Goal: Task Accomplishment & Management: Use online tool/utility

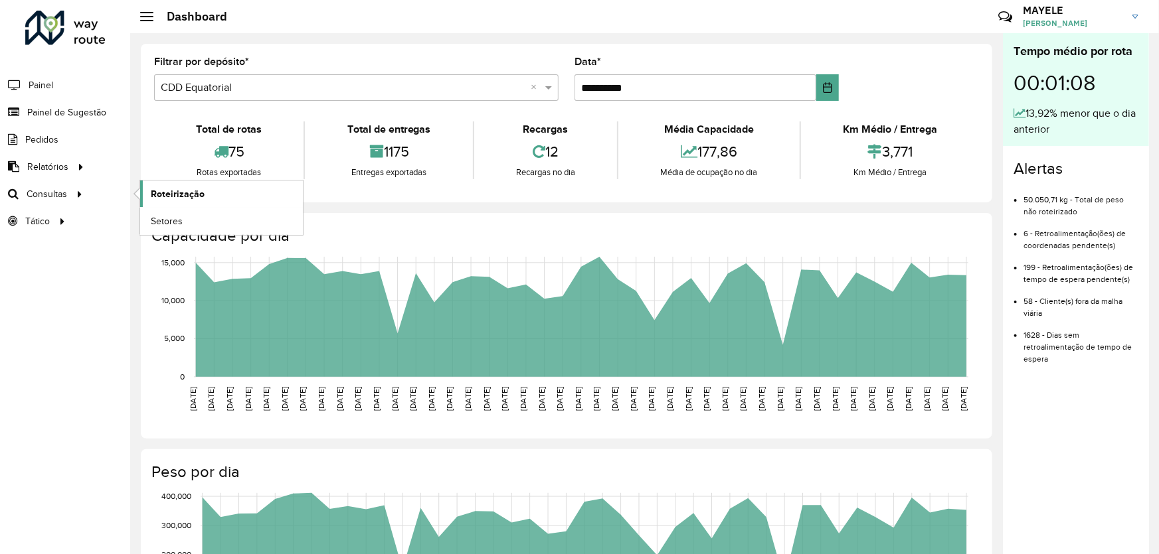
click at [159, 189] on span "Roteirização" at bounding box center [178, 194] width 54 height 14
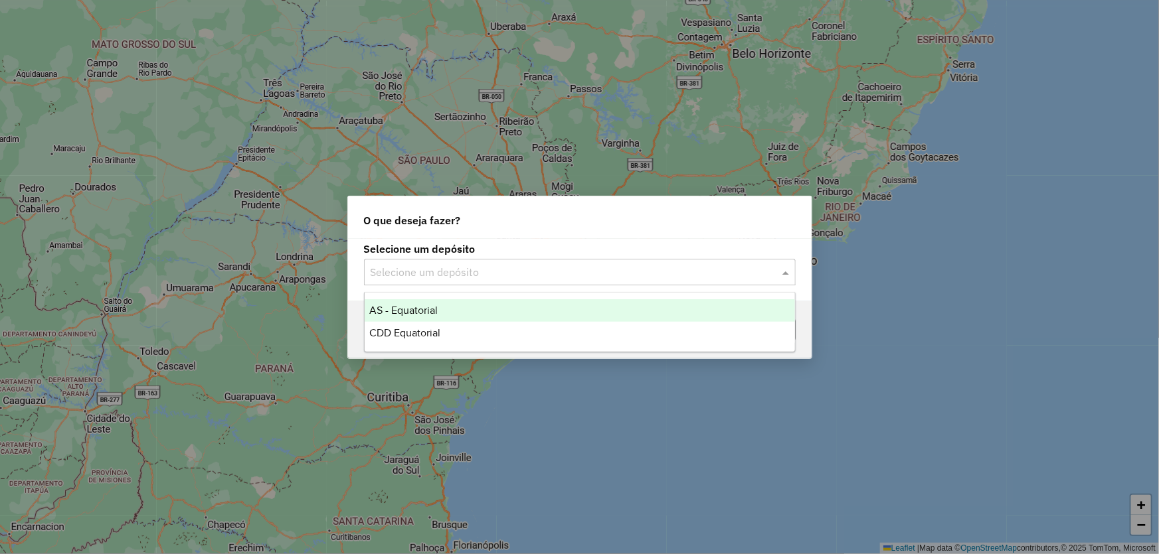
click at [452, 277] on input "text" at bounding box center [567, 273] width 392 height 16
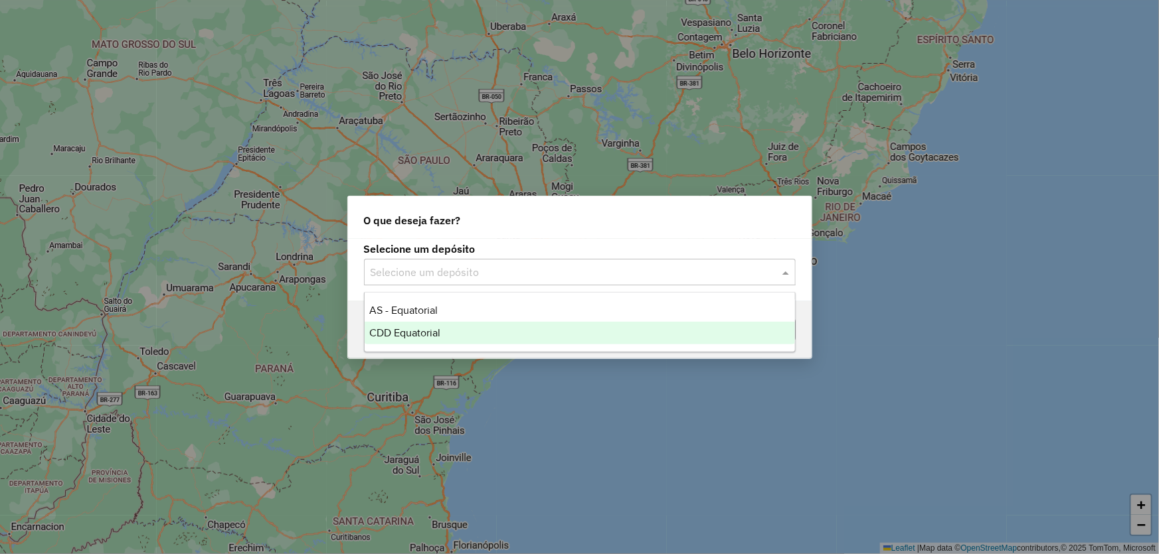
click at [425, 333] on span "CDD Equatorial" at bounding box center [405, 332] width 71 height 11
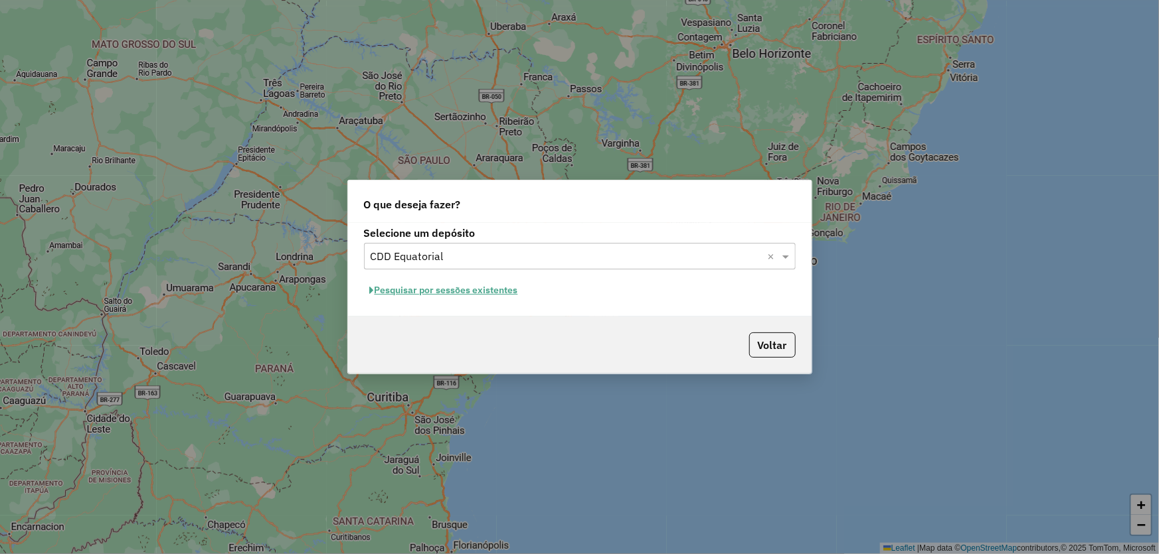
click at [412, 293] on button "Pesquisar por sessões existentes" at bounding box center [444, 290] width 160 height 21
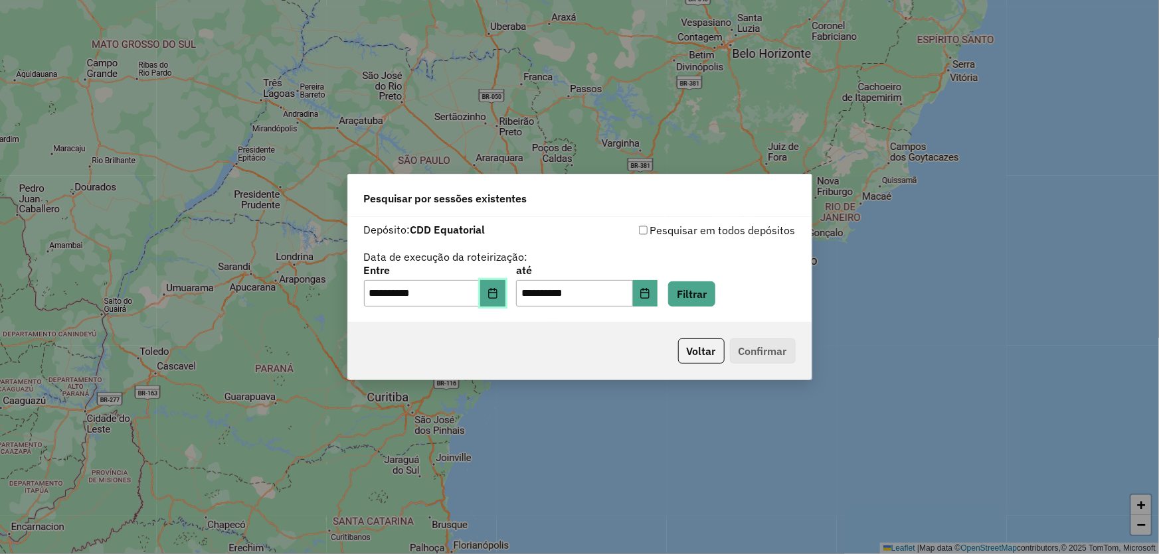
click at [495, 286] on button "Choose Date" at bounding box center [492, 293] width 25 height 27
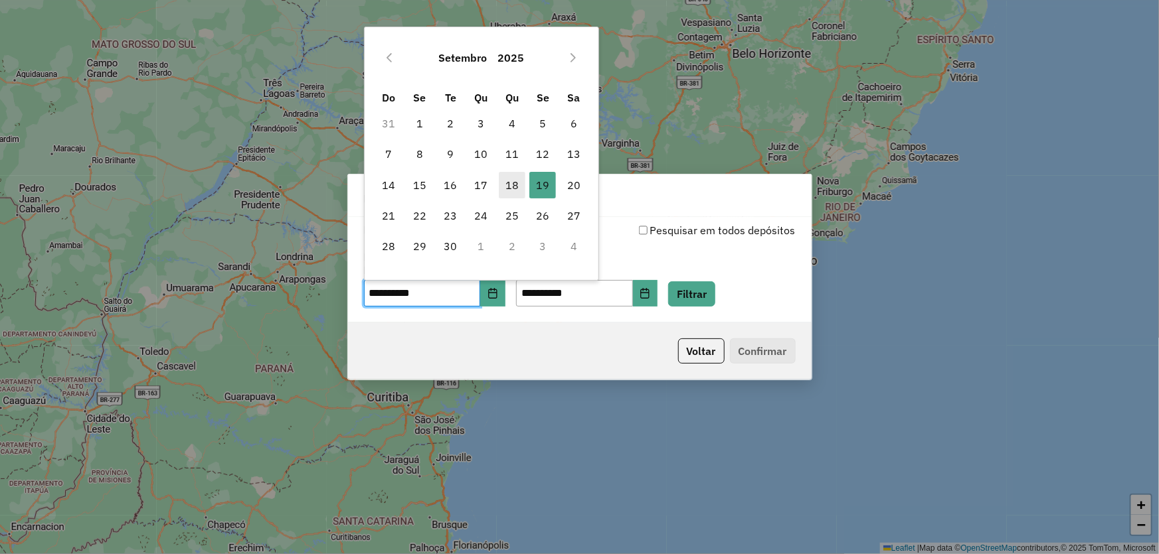
click at [511, 190] on span "18" at bounding box center [512, 185] width 27 height 27
type input "**********"
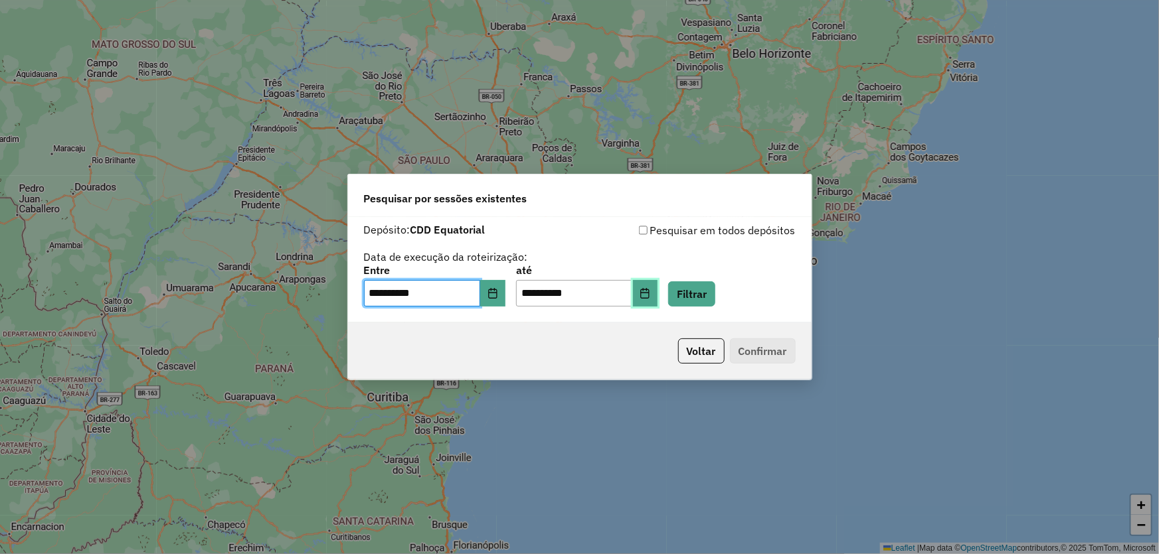
click at [650, 298] on icon "Choose Date" at bounding box center [644, 293] width 11 height 11
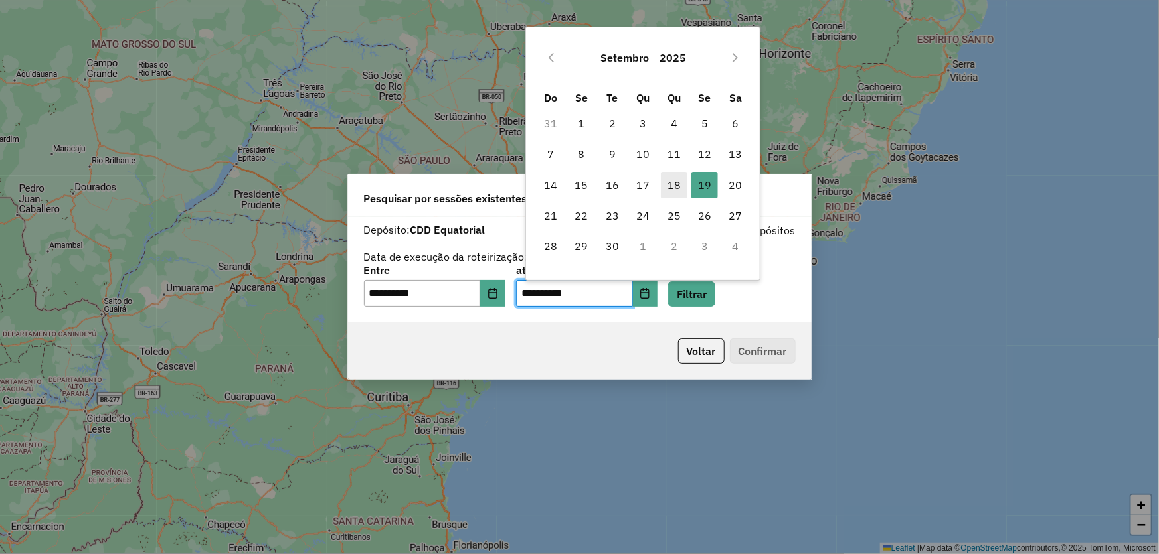
click at [679, 184] on span "18" at bounding box center [674, 185] width 27 height 27
type input "**********"
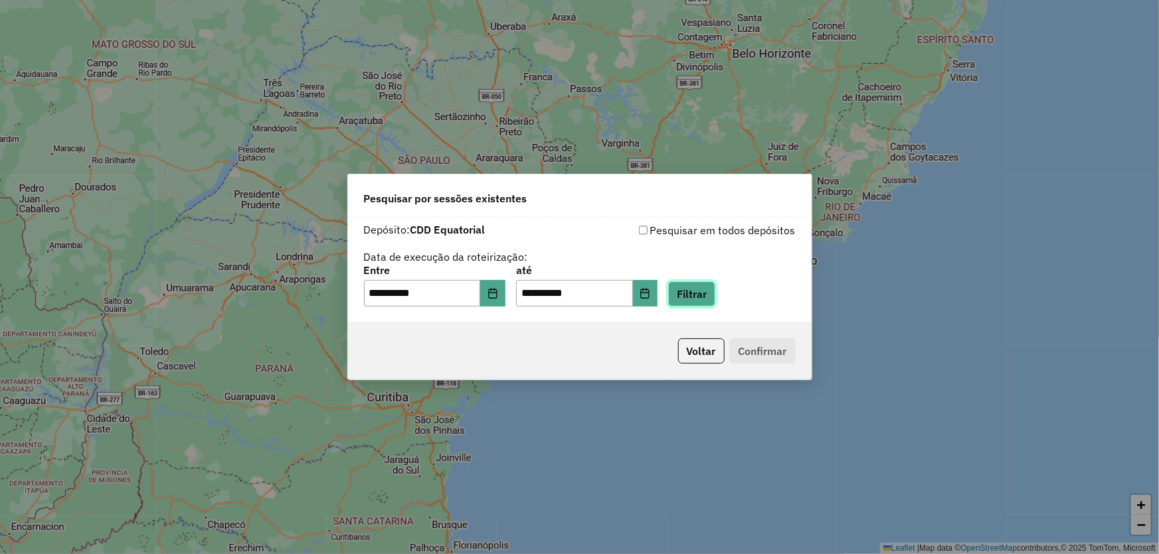
click at [697, 290] on button "Filtrar" at bounding box center [691, 294] width 47 height 25
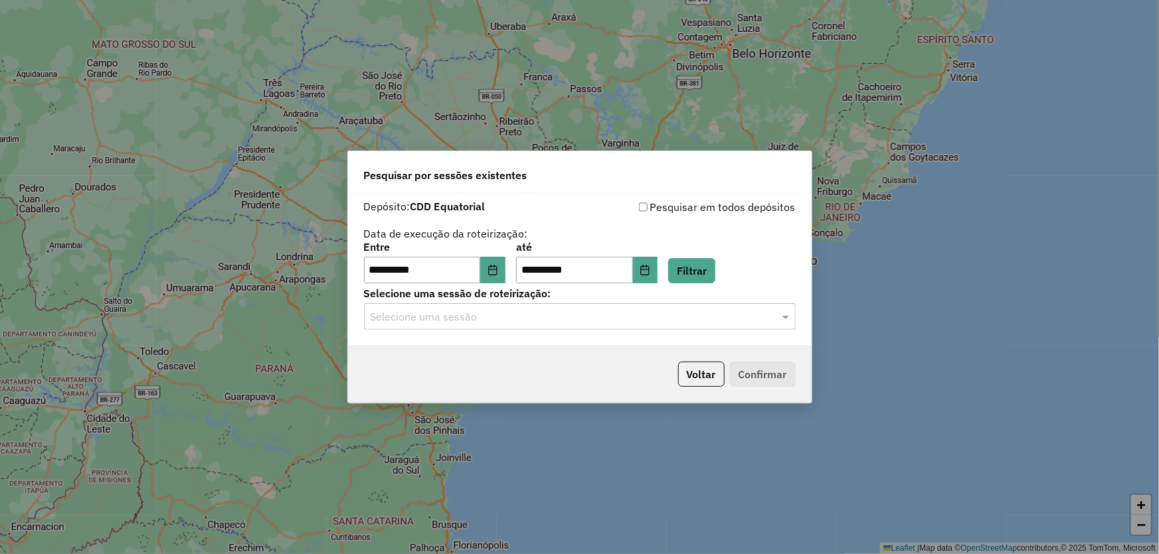
click at [419, 314] on input "text" at bounding box center [567, 317] width 392 height 16
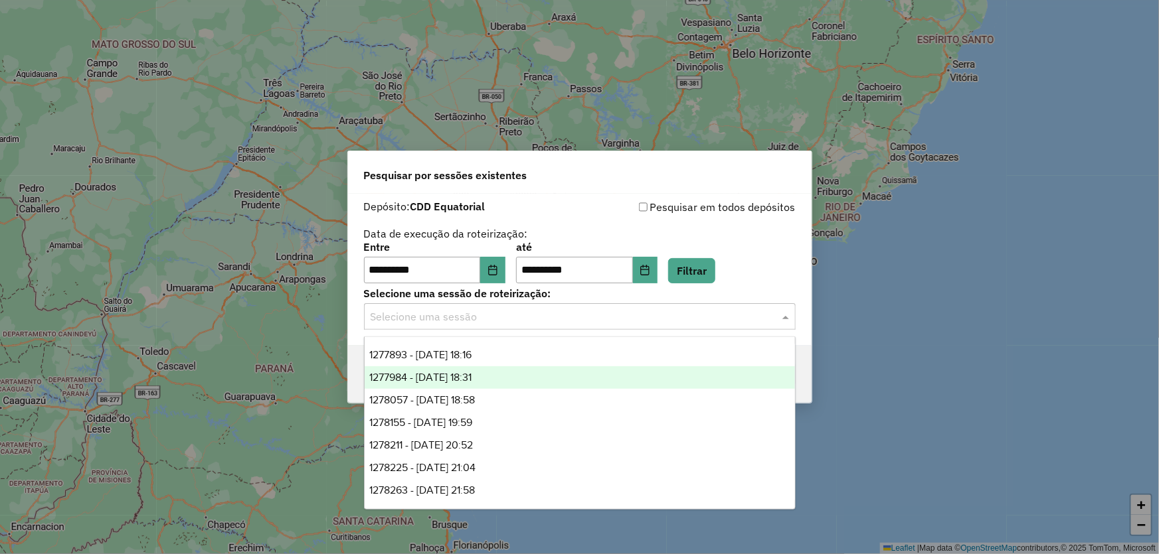
click at [426, 379] on span "1277984 - 18/09/2025 18:31" at bounding box center [421, 377] width 102 height 11
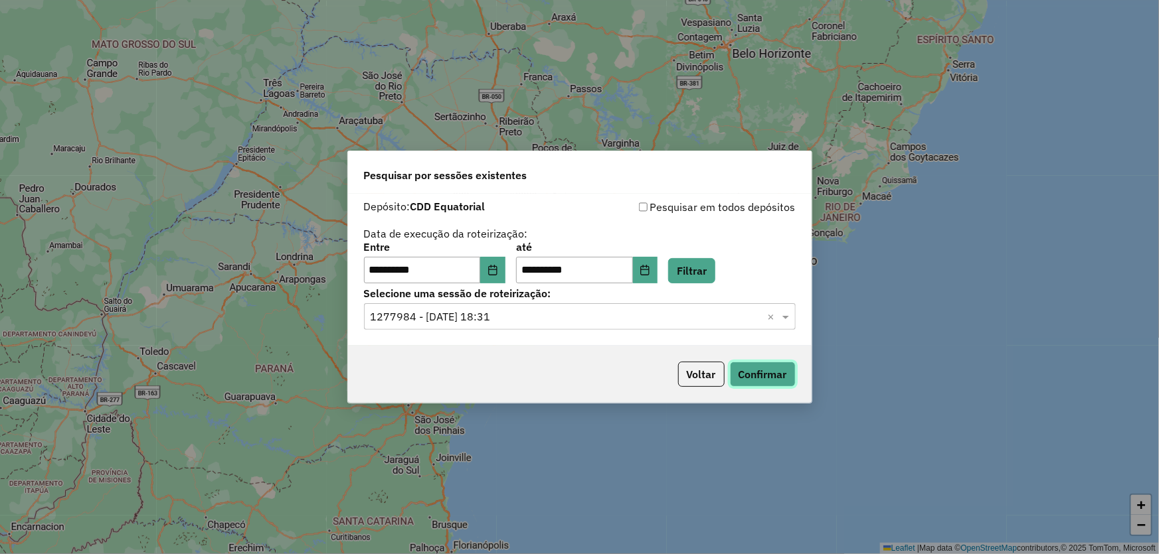
click at [757, 374] on button "Confirmar" at bounding box center [763, 374] width 66 height 25
drag, startPoint x: 552, startPoint y: 322, endPoint x: 541, endPoint y: 316, distance: 12.2
click at [552, 322] on input "text" at bounding box center [567, 317] width 392 height 16
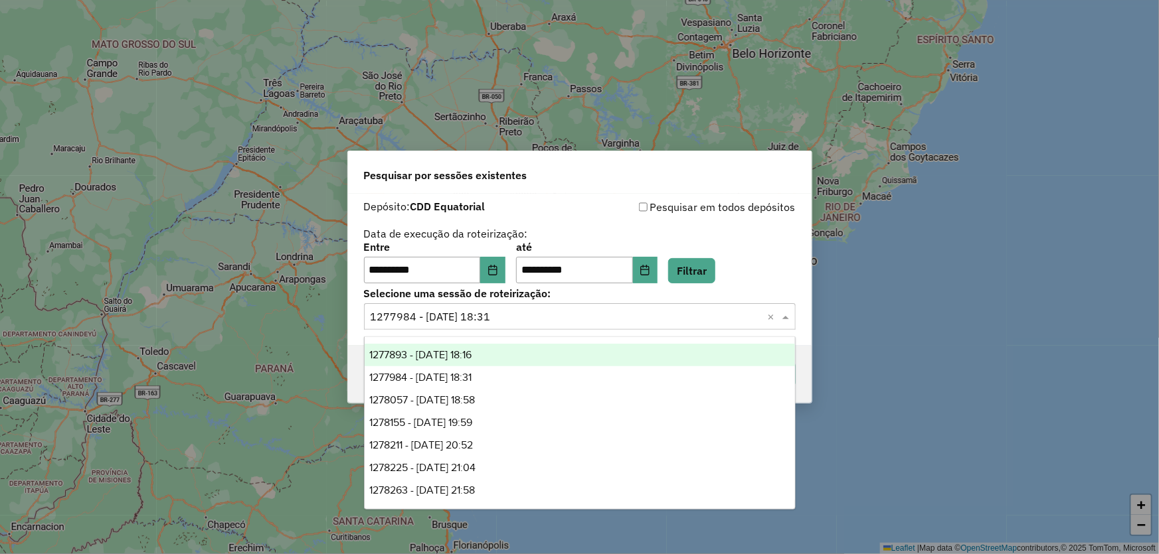
click at [464, 356] on span "1277893 - 18/09/2025 18:16" at bounding box center [421, 354] width 102 height 11
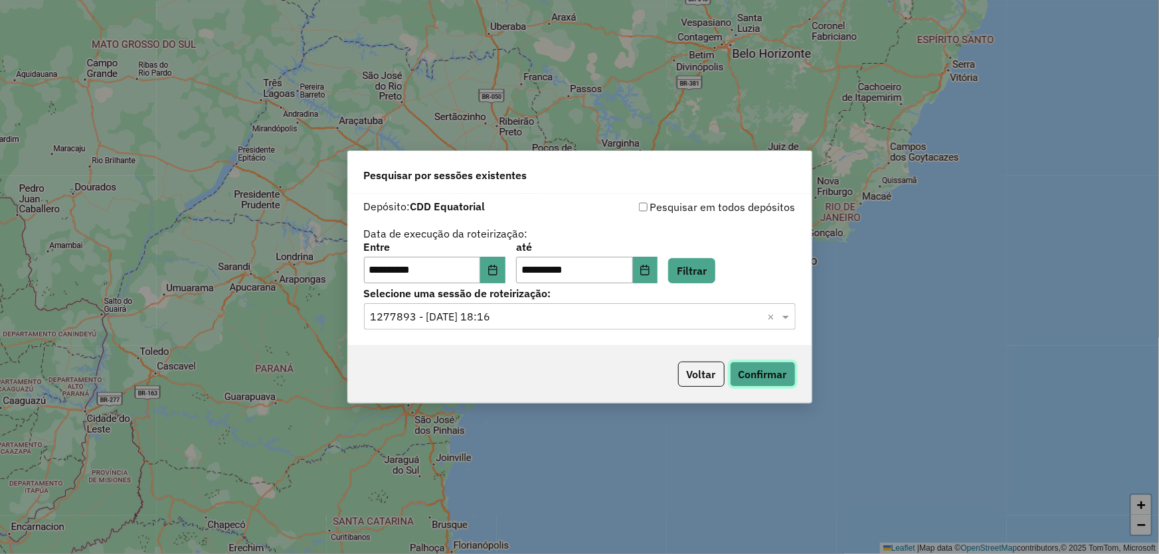
click at [776, 375] on button "Confirmar" at bounding box center [763, 374] width 66 height 25
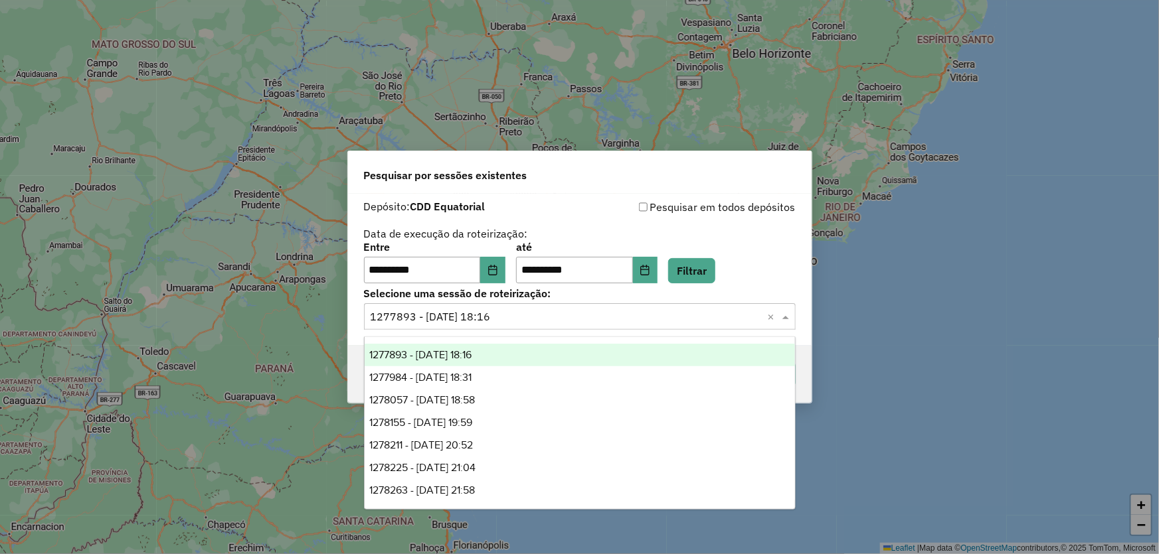
click at [526, 319] on input "text" at bounding box center [567, 317] width 392 height 16
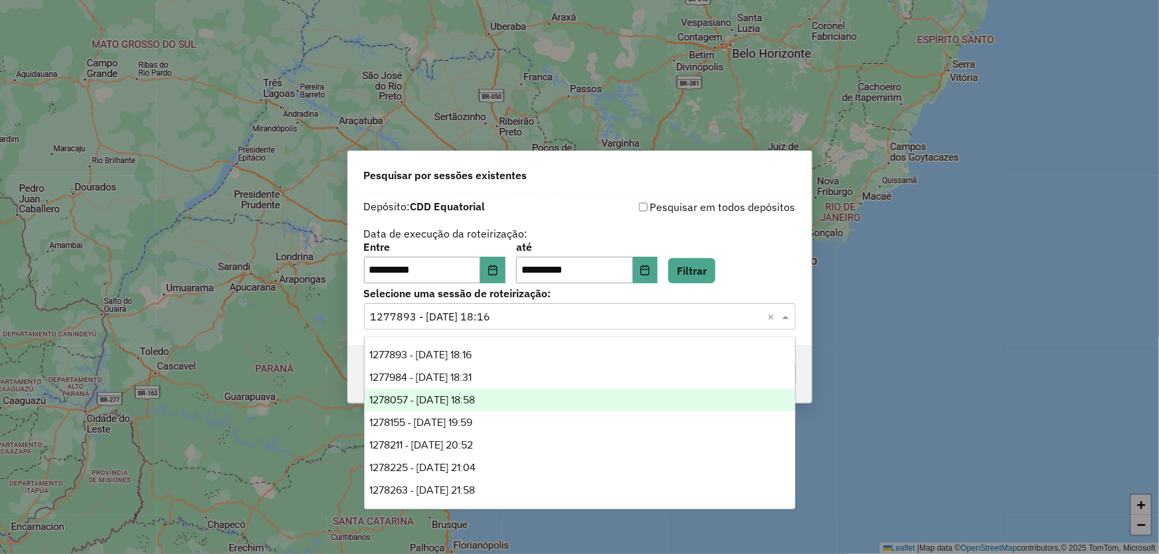
click at [464, 397] on span "1278057 - 18/09/2025 18:58" at bounding box center [423, 399] width 106 height 11
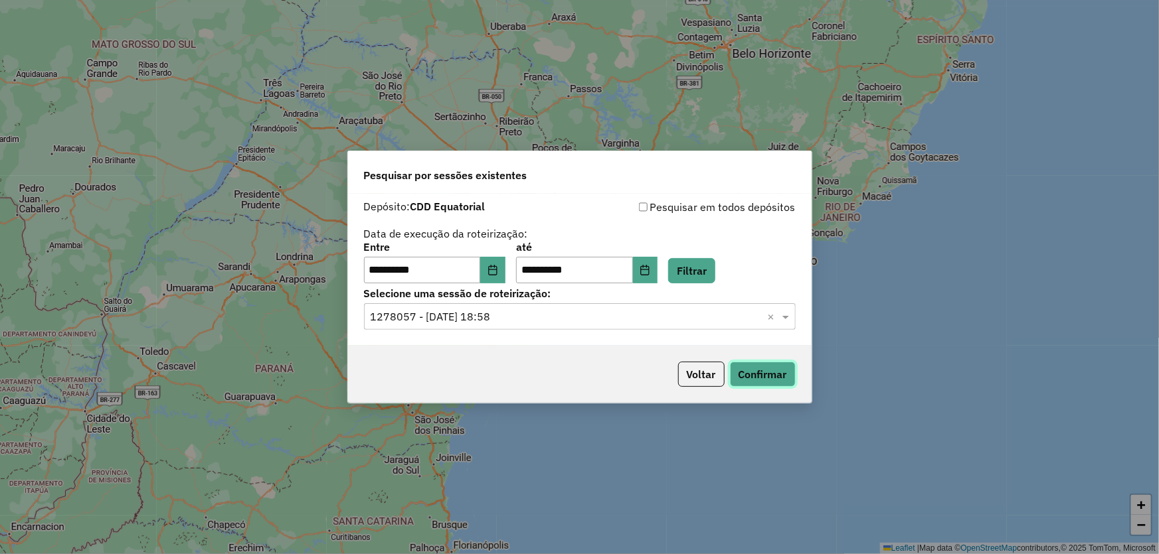
click at [753, 365] on button "Confirmar" at bounding box center [763, 374] width 66 height 25
click at [578, 311] on input "text" at bounding box center [567, 317] width 392 height 16
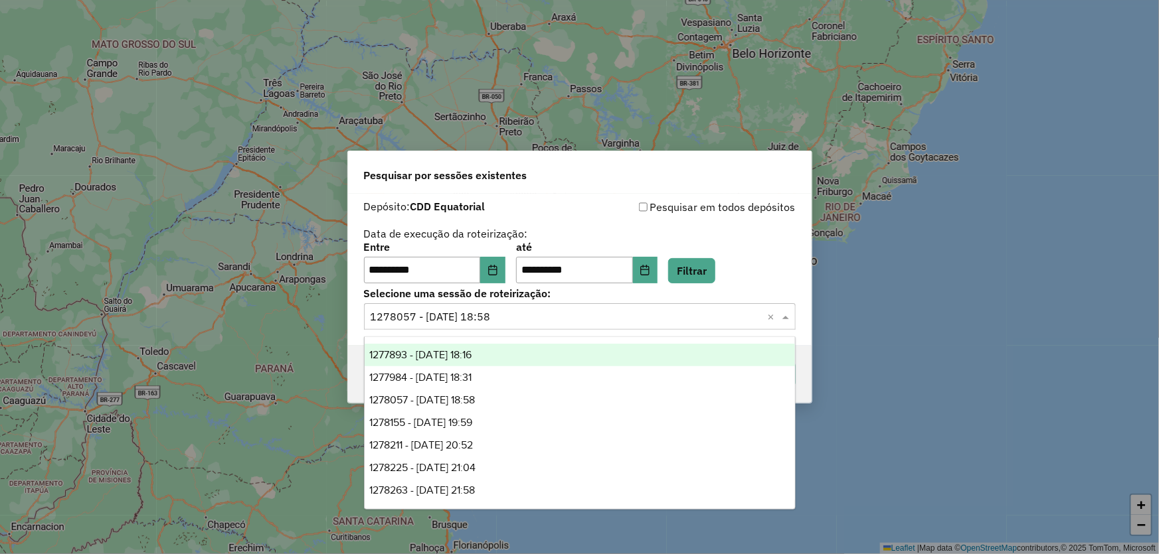
click at [472, 356] on span "1277893 - 18/09/2025 18:16" at bounding box center [421, 354] width 102 height 11
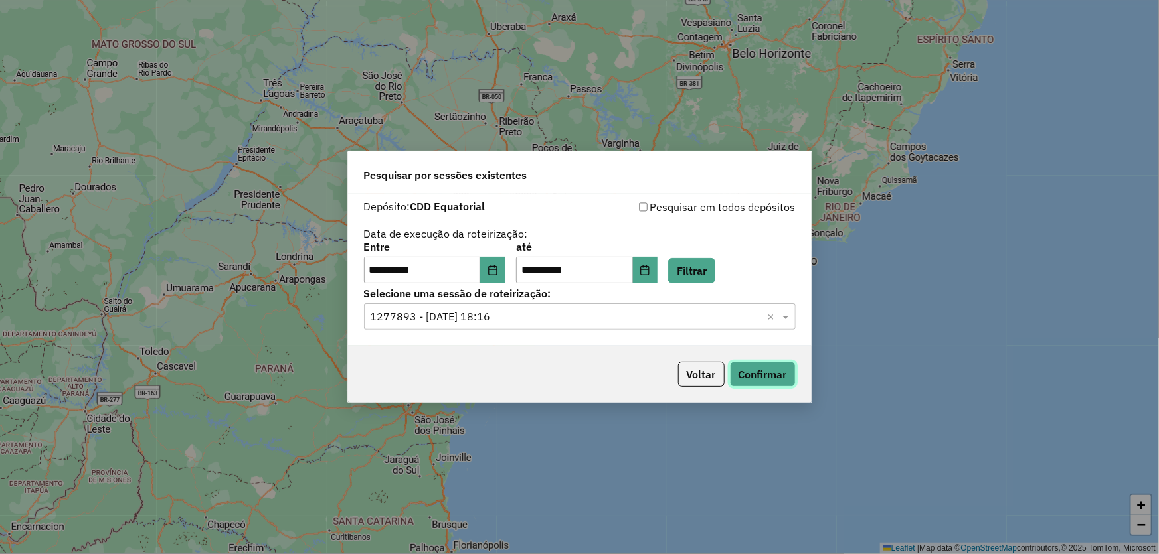
click at [765, 373] on button "Confirmar" at bounding box center [763, 374] width 66 height 25
click at [627, 333] on div "**********" at bounding box center [580, 270] width 464 height 152
click at [630, 319] on input "text" at bounding box center [567, 317] width 392 height 16
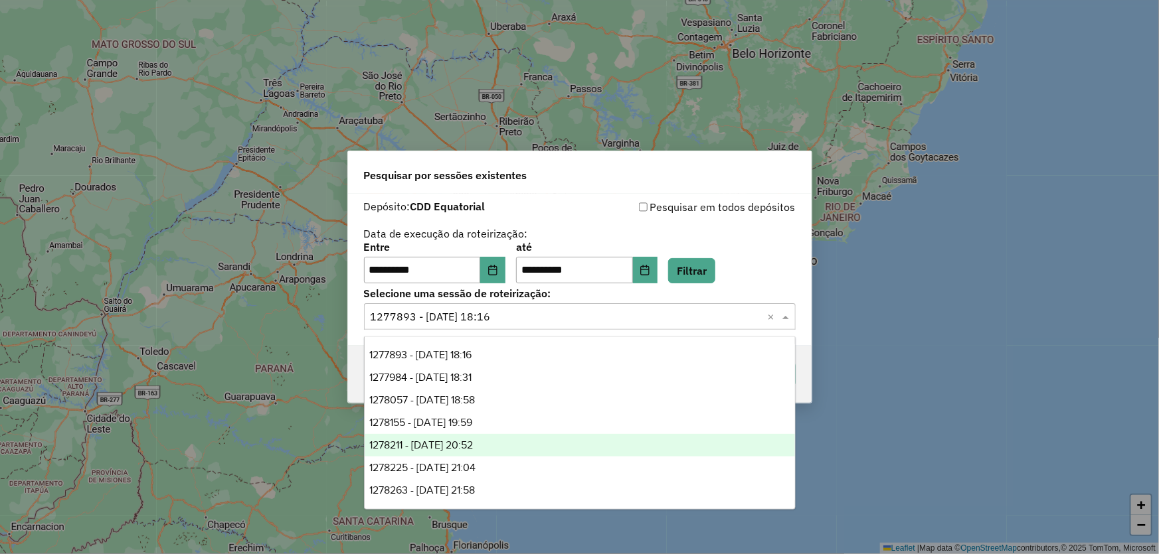
click at [473, 446] on span "1278211 - 18/09/2025 20:52" at bounding box center [422, 445] width 104 height 11
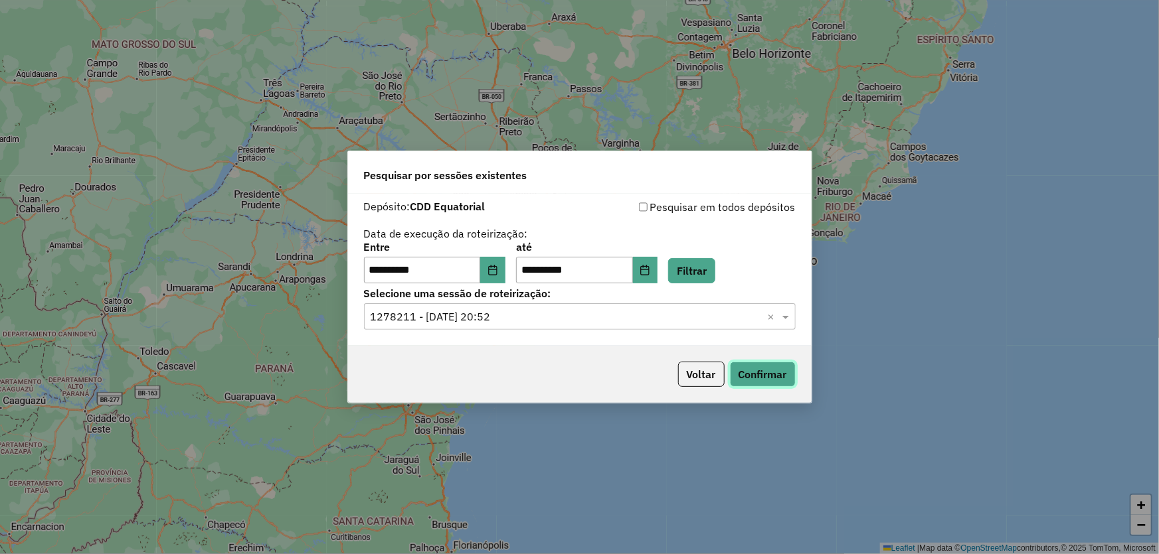
click at [789, 375] on button "Confirmar" at bounding box center [763, 374] width 66 height 25
click at [570, 319] on input "text" at bounding box center [567, 317] width 392 height 16
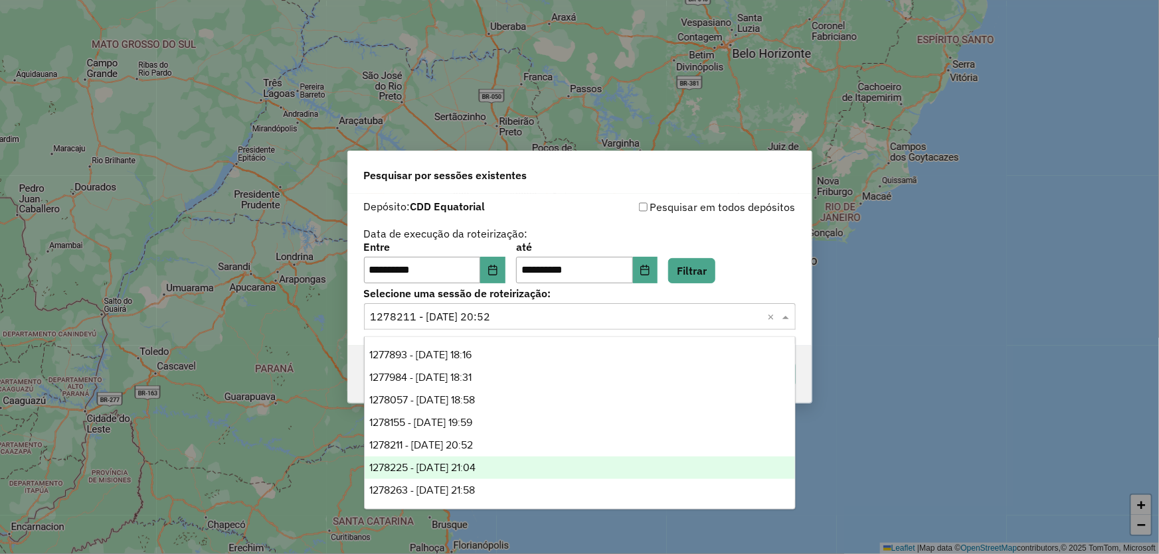
click at [471, 471] on span "1278225 - 18/09/2025 21:04" at bounding box center [423, 467] width 106 height 11
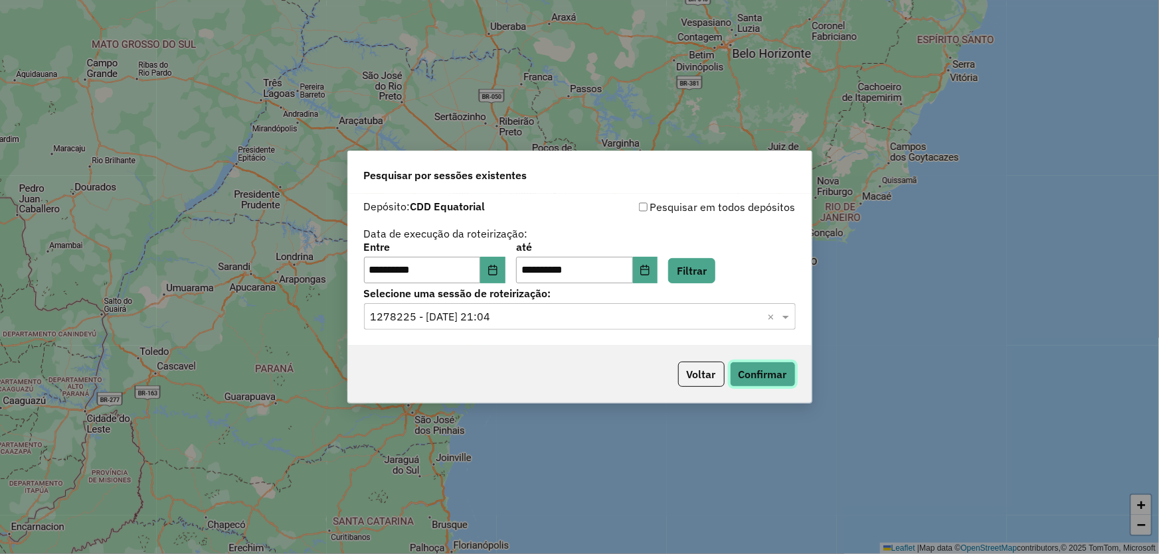
click at [791, 368] on button "Confirmar" at bounding box center [763, 374] width 66 height 25
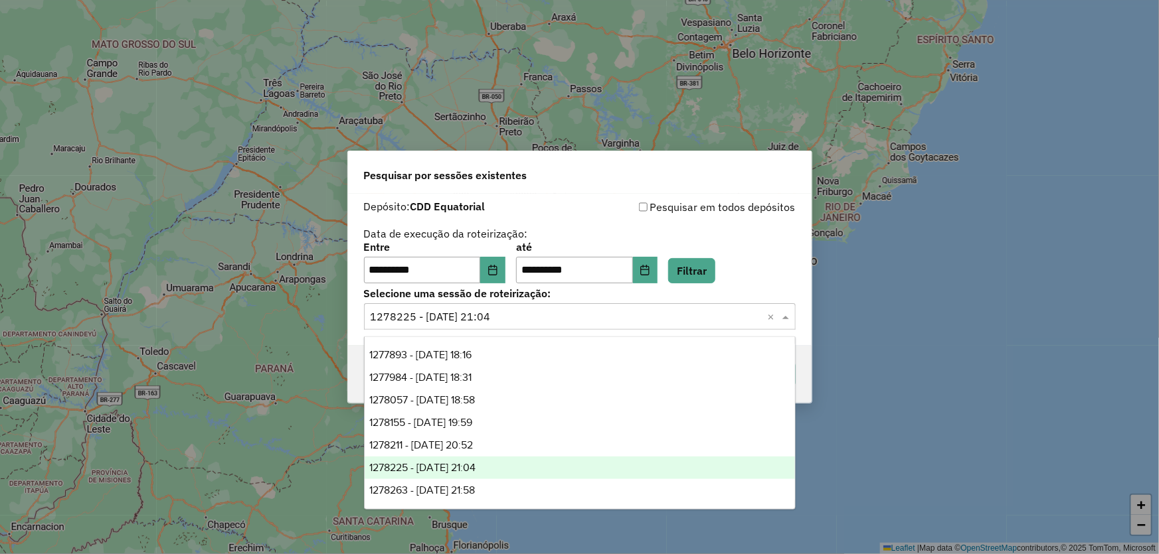
click at [667, 320] on input "text" at bounding box center [567, 317] width 392 height 16
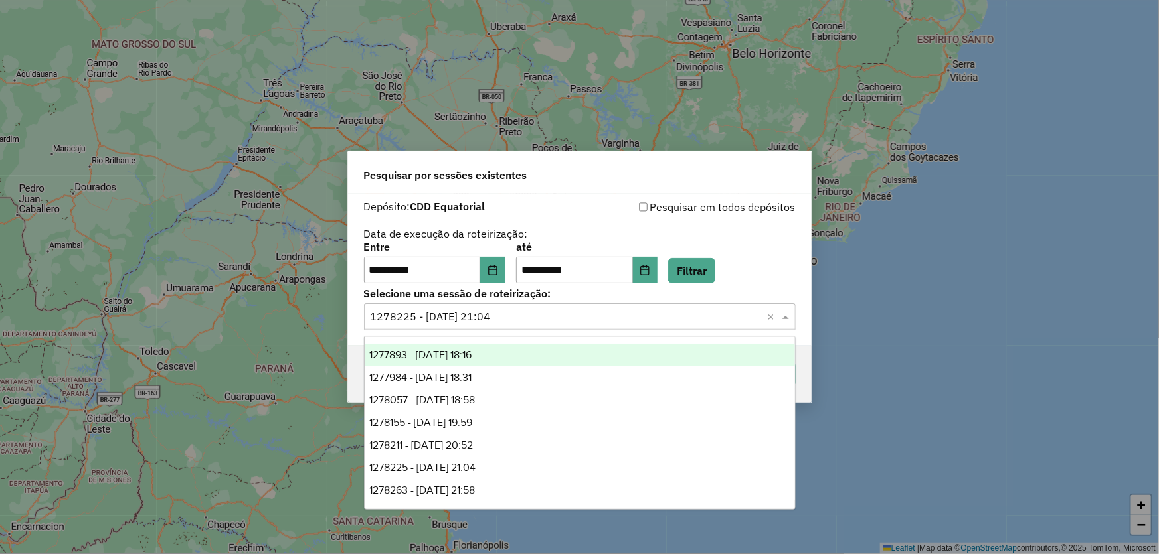
click at [525, 323] on input "text" at bounding box center [567, 317] width 392 height 16
click at [525, 318] on input "text" at bounding box center [567, 317] width 392 height 16
click at [549, 313] on input "text" at bounding box center [567, 317] width 392 height 16
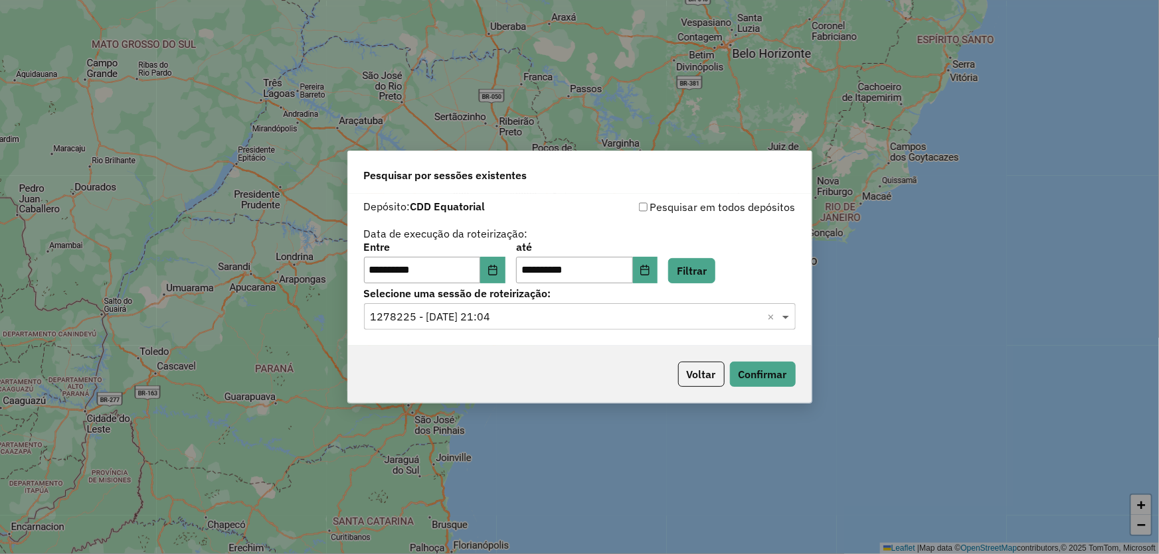
click at [782, 315] on span at bounding box center [787, 317] width 17 height 16
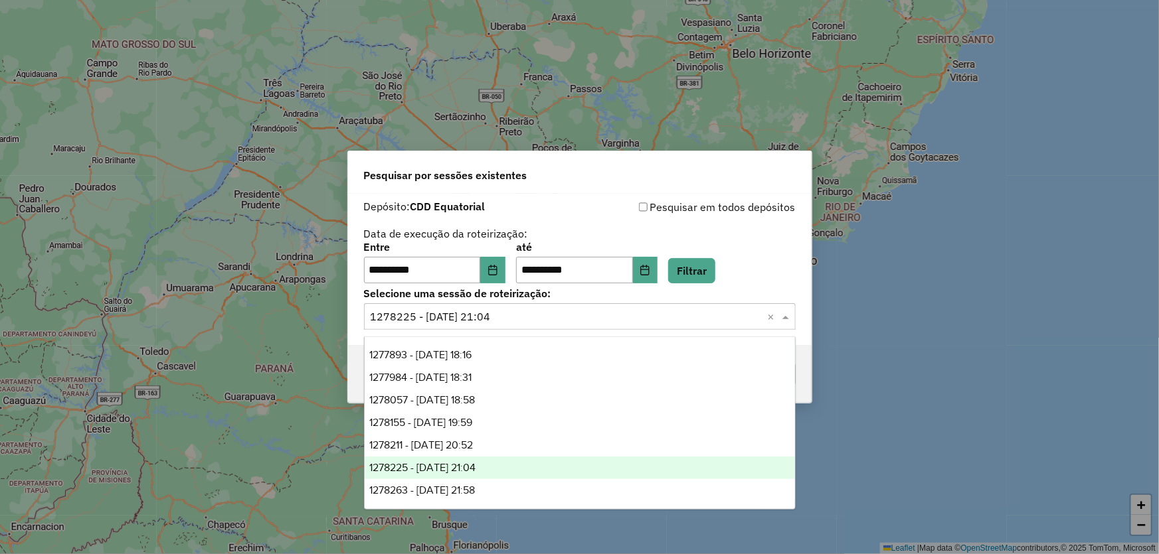
click at [782, 315] on span at bounding box center [787, 317] width 17 height 16
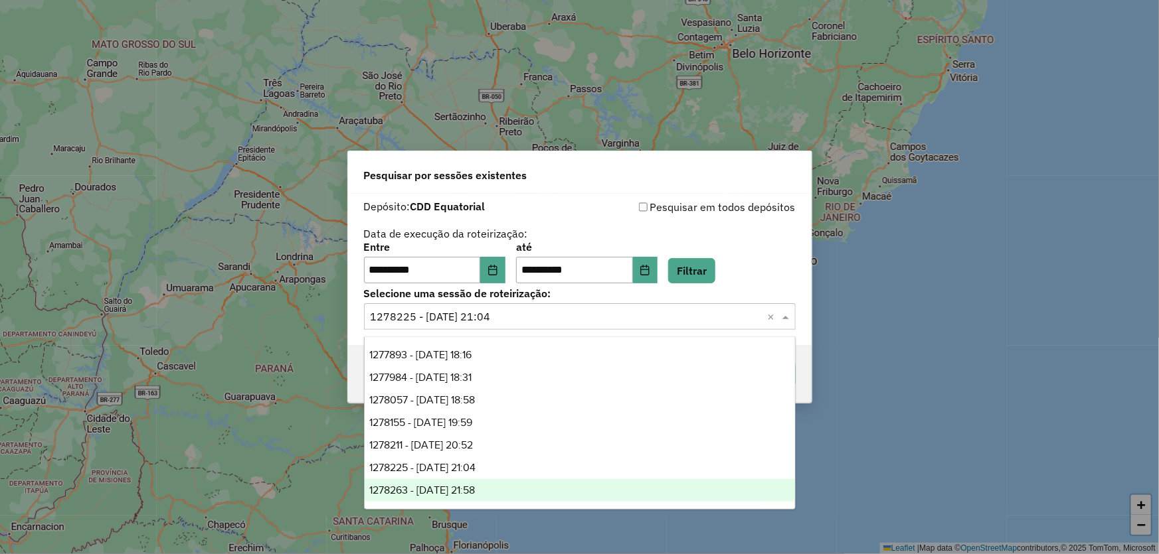
click at [537, 485] on div "1278263 - 18/09/2025 21:58" at bounding box center [580, 490] width 430 height 23
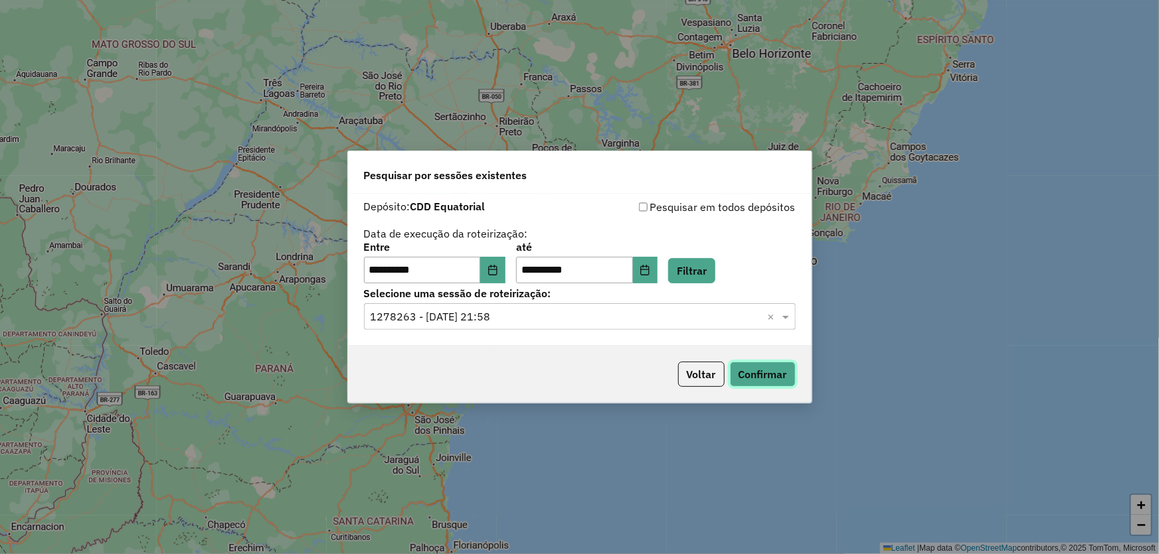
click at [780, 369] on button "Confirmar" at bounding box center [763, 374] width 66 height 25
click at [574, 323] on input "text" at bounding box center [567, 317] width 392 height 16
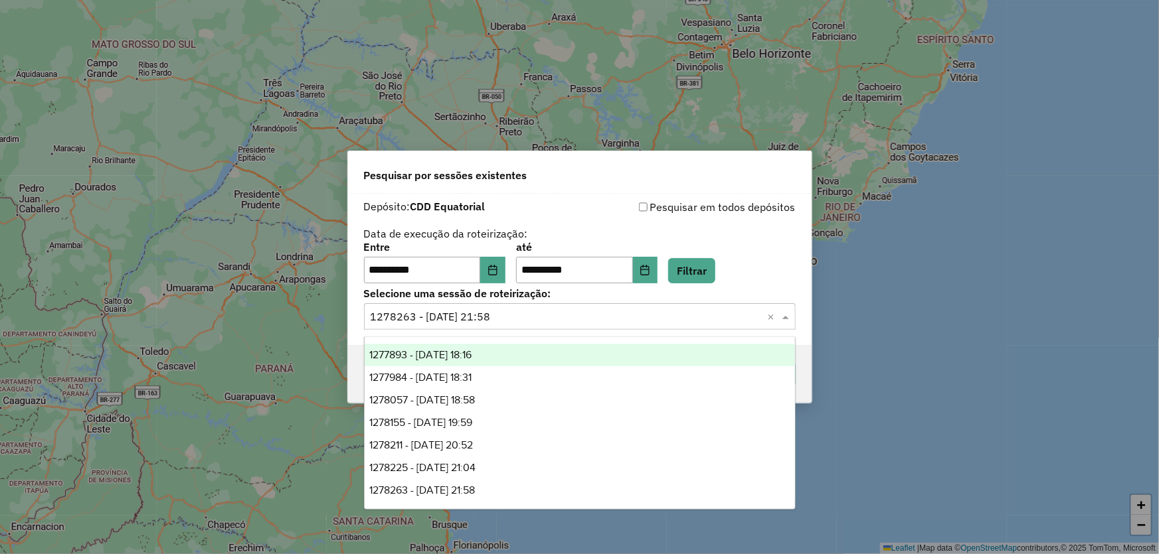
click at [460, 348] on div "1277893 - 18/09/2025 18:16" at bounding box center [580, 355] width 430 height 23
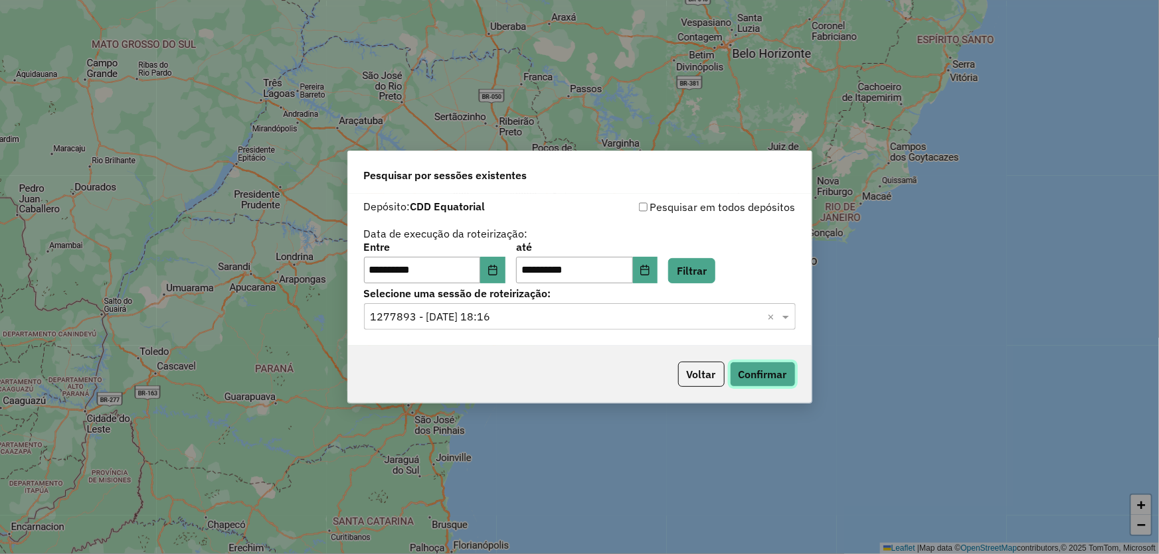
click at [777, 369] on button "Confirmar" at bounding box center [763, 374] width 66 height 25
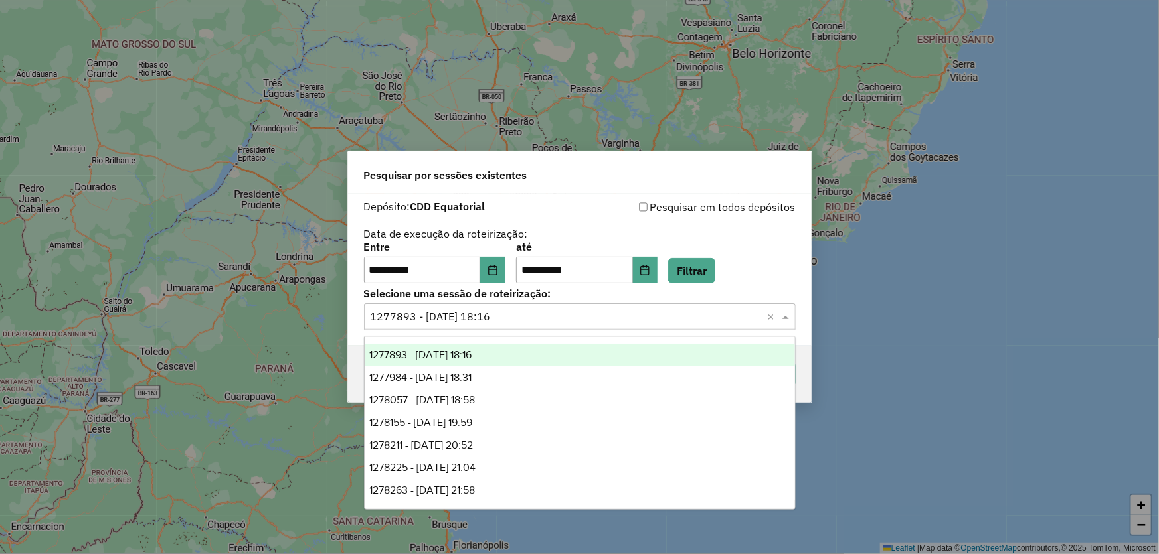
click at [492, 311] on input "text" at bounding box center [567, 317] width 392 height 16
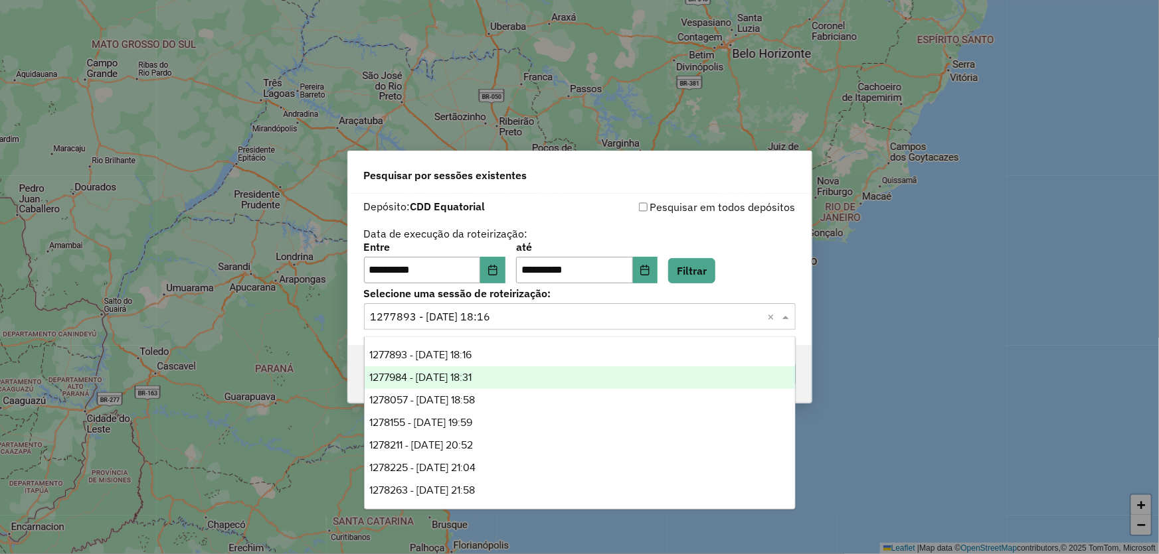
click at [472, 382] on span "1277984 - 18/09/2025 18:31" at bounding box center [421, 377] width 102 height 11
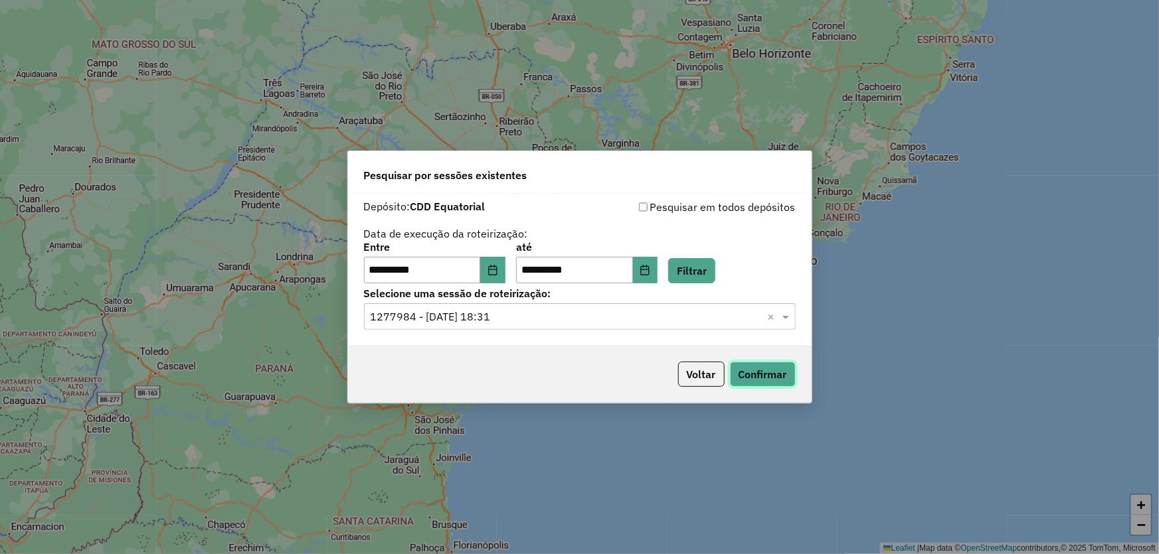
click at [767, 379] on button "Confirmar" at bounding box center [763, 374] width 66 height 25
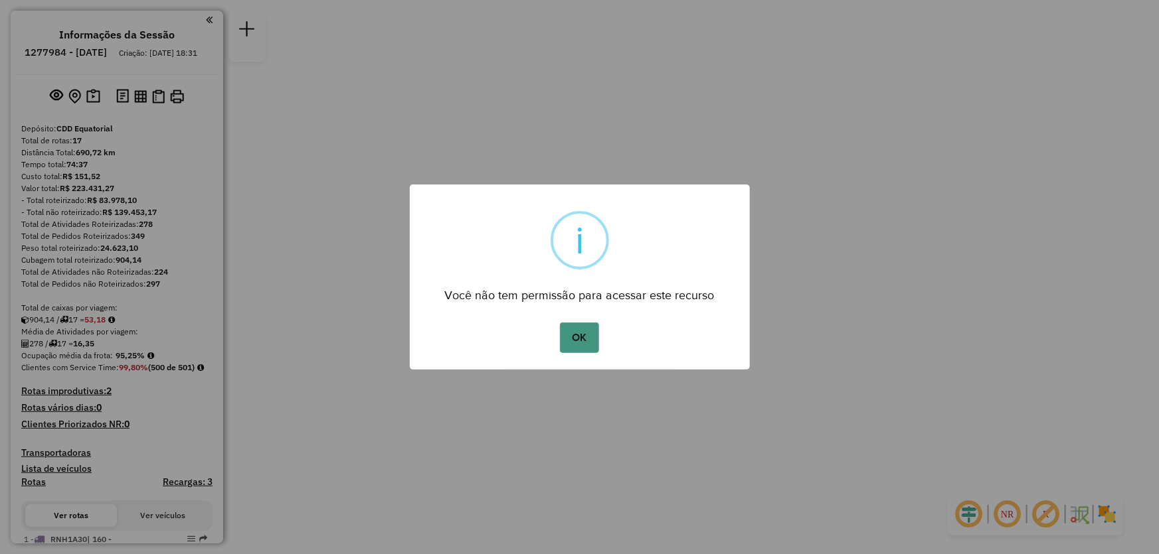
click at [562, 335] on button "OK" at bounding box center [579, 338] width 39 height 31
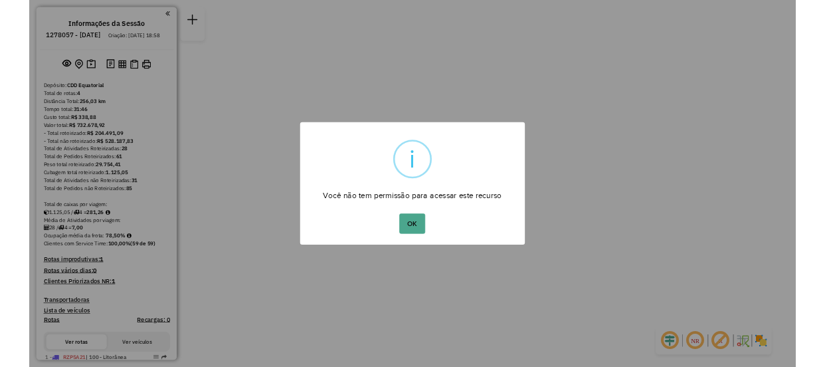
scroll to position [336, 0]
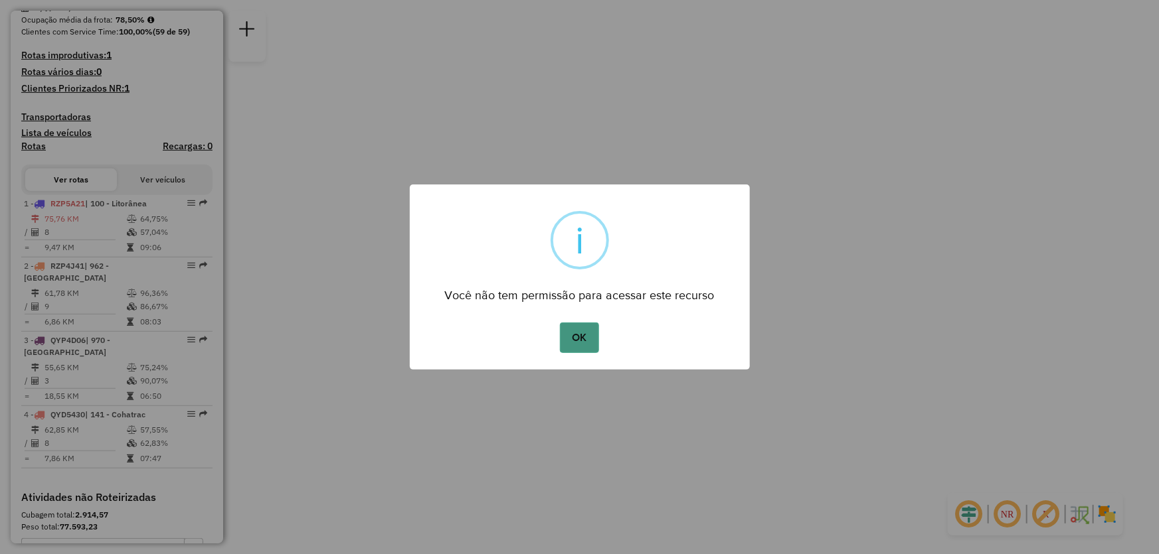
click at [570, 351] on button "OK" at bounding box center [579, 338] width 39 height 31
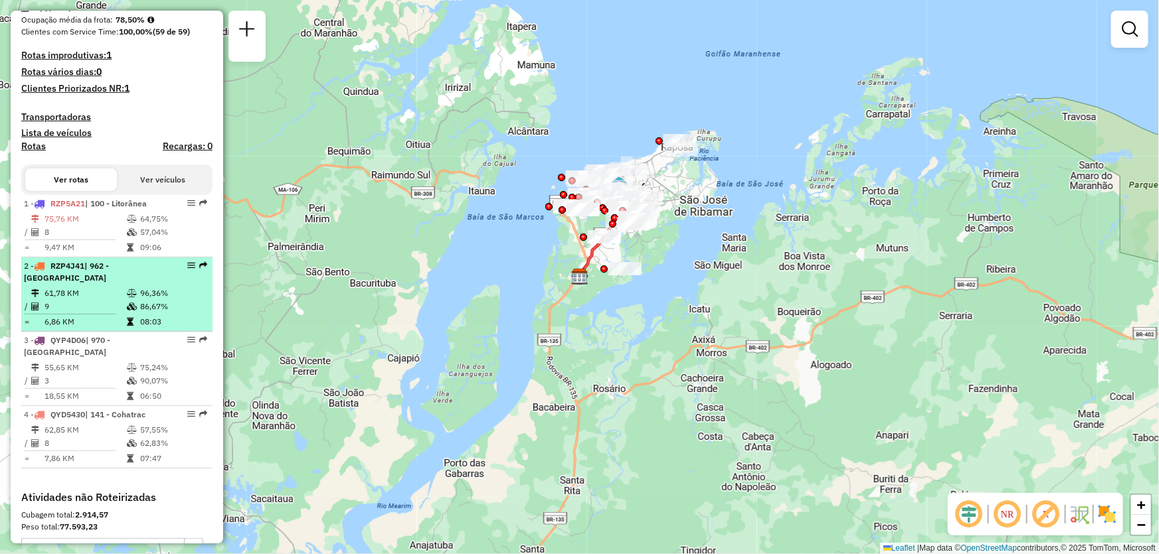
click at [109, 309] on td "9" at bounding box center [85, 306] width 82 height 13
select select "**********"
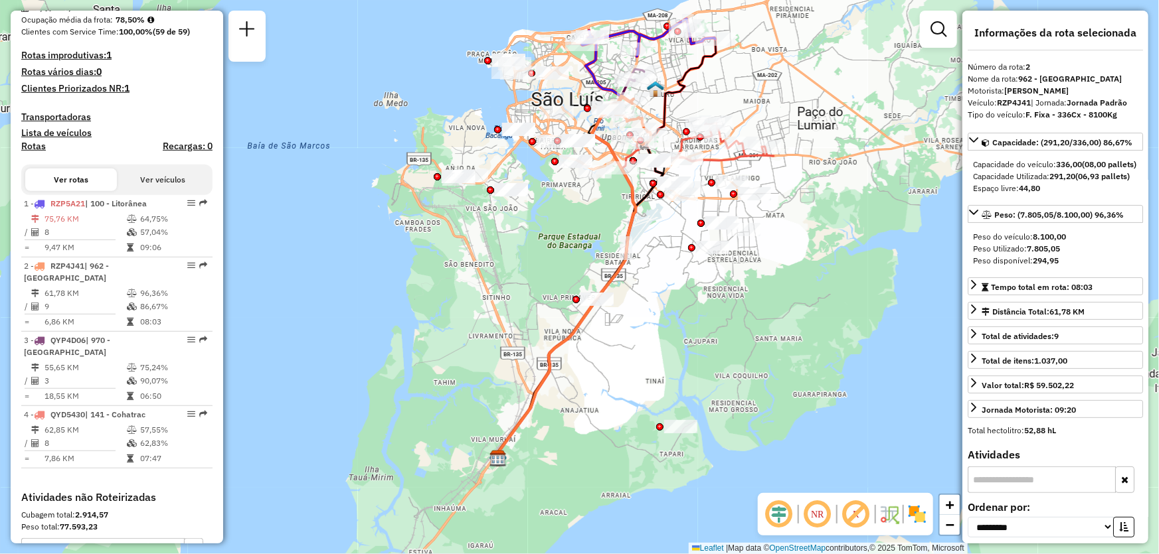
click at [785, 525] on em at bounding box center [779, 515] width 32 height 32
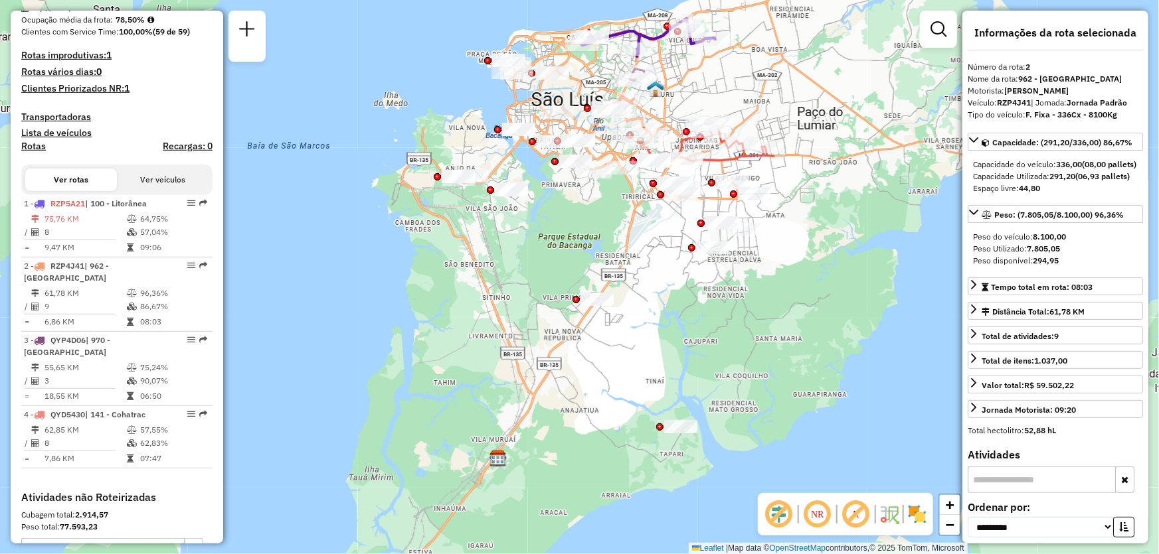
click at [814, 511] on em at bounding box center [818, 515] width 32 height 32
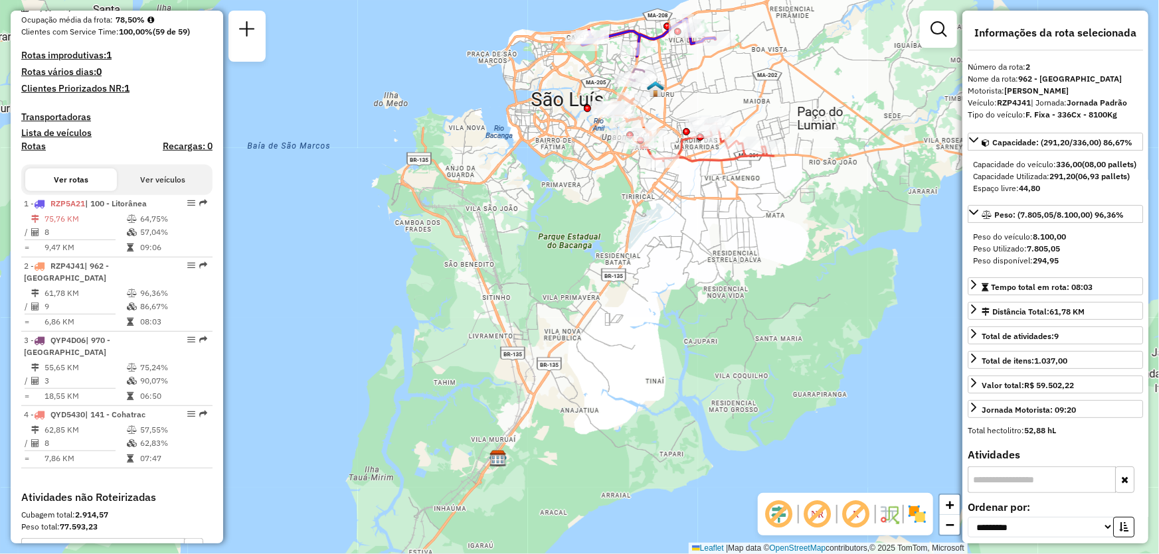
click at [917, 519] on img at bounding box center [916, 514] width 21 height 21
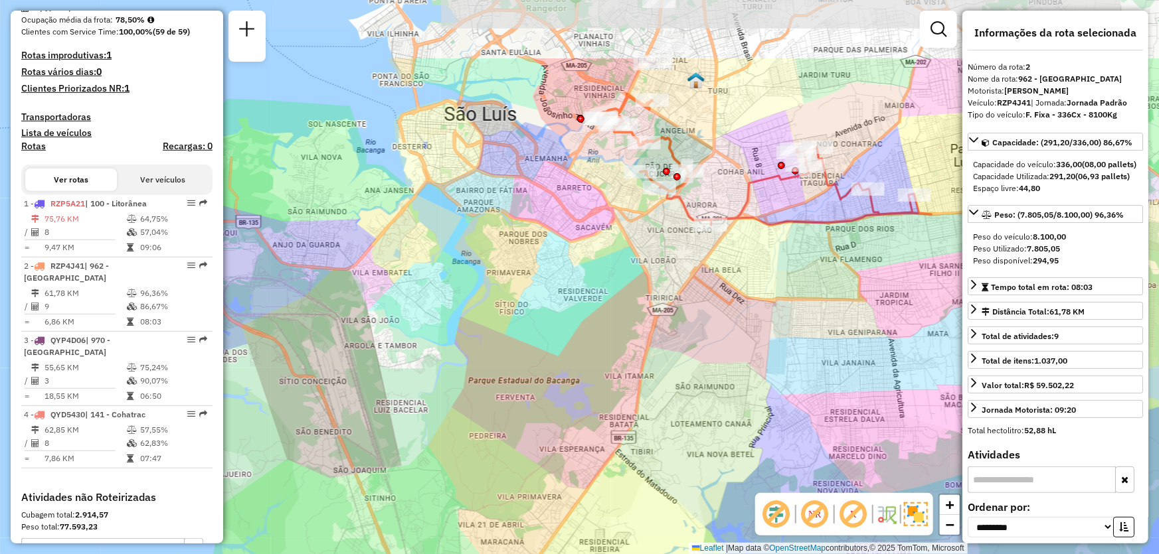
drag, startPoint x: 700, startPoint y: 185, endPoint x: 826, endPoint y: 299, distance: 169.7
click at [826, 299] on div "Janela de atendimento Grade de atendimento Capacidade Transportadoras Veículos …" at bounding box center [579, 277] width 1159 height 554
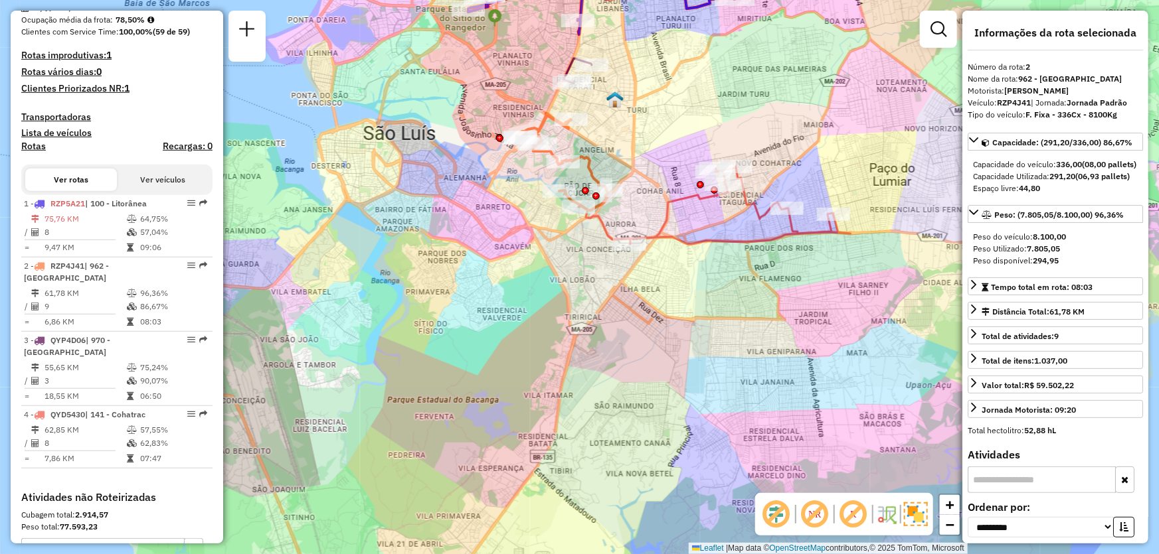
drag, startPoint x: 667, startPoint y: 246, endPoint x: 586, endPoint y: 265, distance: 83.3
click at [586, 265] on div "Janela de atendimento Grade de atendimento Capacidade Transportadoras Veículos …" at bounding box center [579, 277] width 1159 height 554
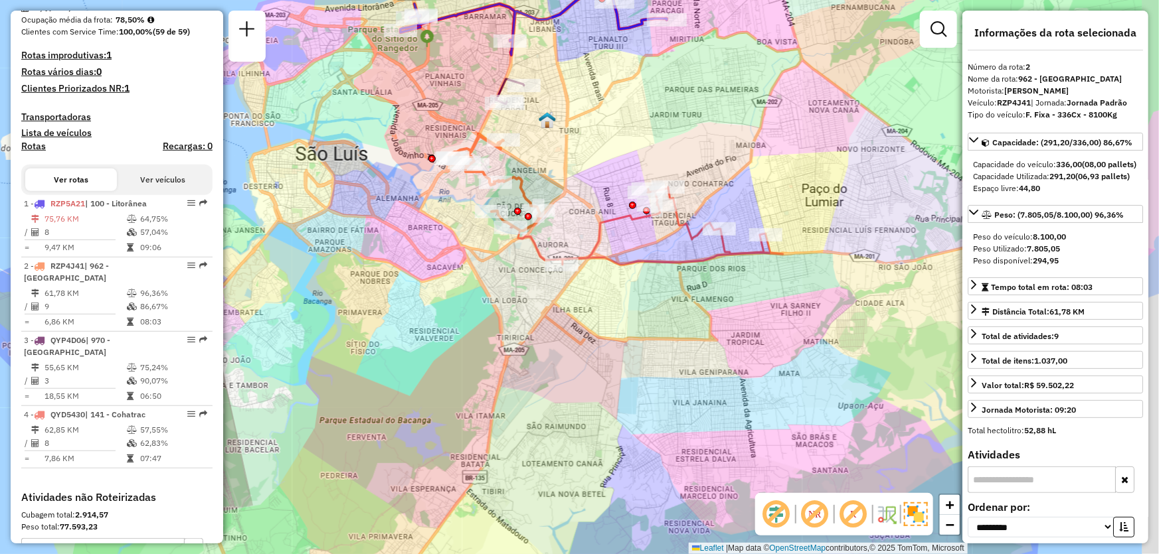
drag, startPoint x: 803, startPoint y: 276, endPoint x: 735, endPoint y: 297, distance: 70.8
click at [735, 297] on div "Janela de atendimento Grade de atendimento Capacidade Transportadoras Veículos …" at bounding box center [579, 277] width 1159 height 554
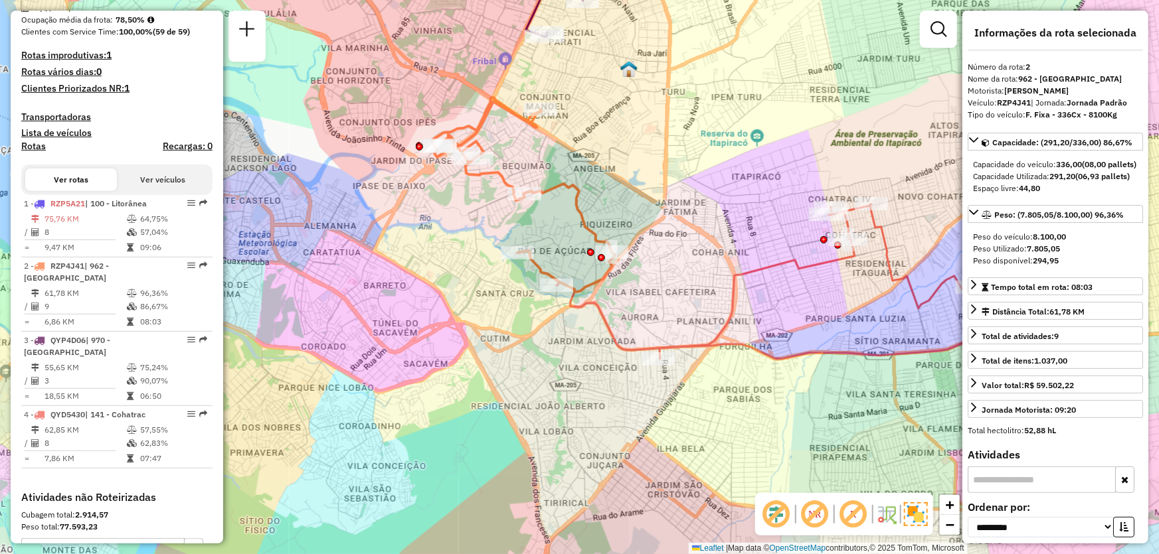
drag, startPoint x: 559, startPoint y: 171, endPoint x: 643, endPoint y: 184, distance: 85.4
click at [643, 184] on div "Janela de atendimento Grade de atendimento Capacidade Transportadoras Veículos …" at bounding box center [579, 277] width 1159 height 554
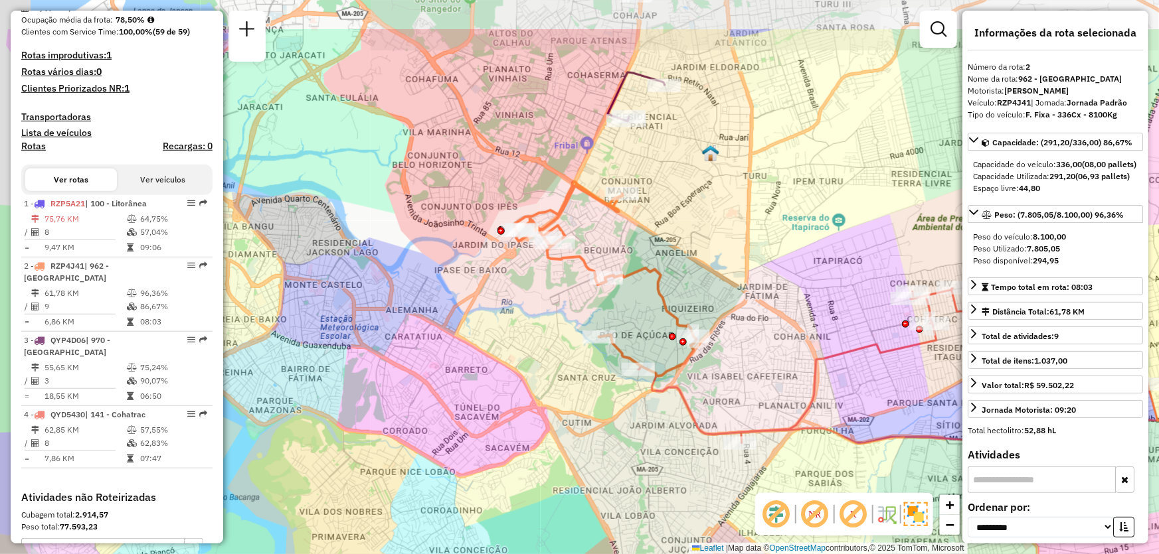
drag, startPoint x: 655, startPoint y: 129, endPoint x: 737, endPoint y: 214, distance: 117.9
click at [737, 214] on div "Janela de atendimento Grade de atendimento Capacidade Transportadoras Veículos …" at bounding box center [579, 277] width 1159 height 554
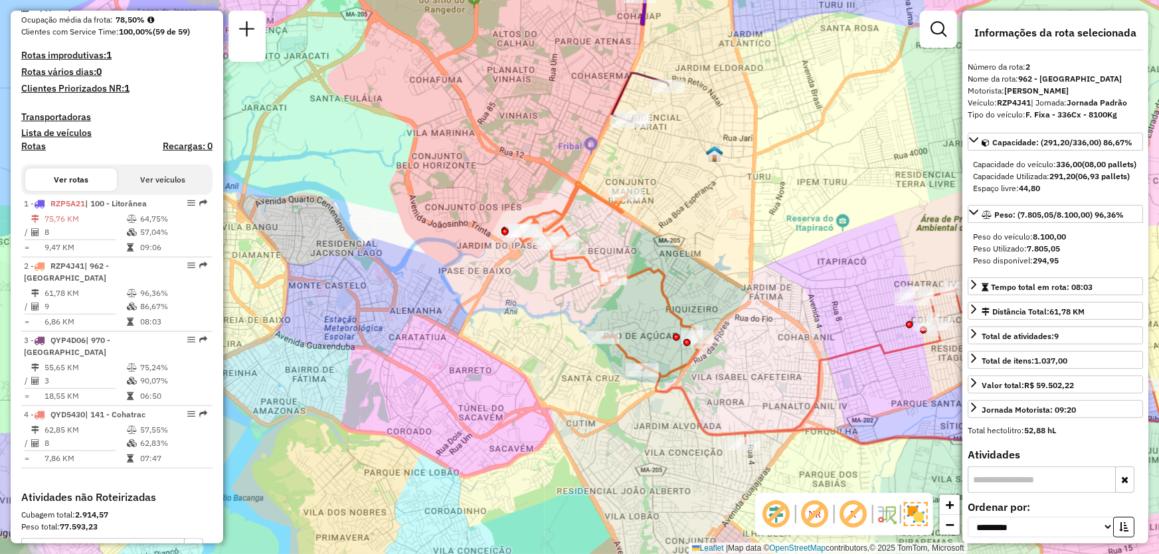
drag, startPoint x: 663, startPoint y: 192, endPoint x: 701, endPoint y: 197, distance: 37.6
click at [701, 197] on div "Janela de atendimento Grade de atendimento Capacidade Transportadoras Veículos …" at bounding box center [579, 277] width 1159 height 554
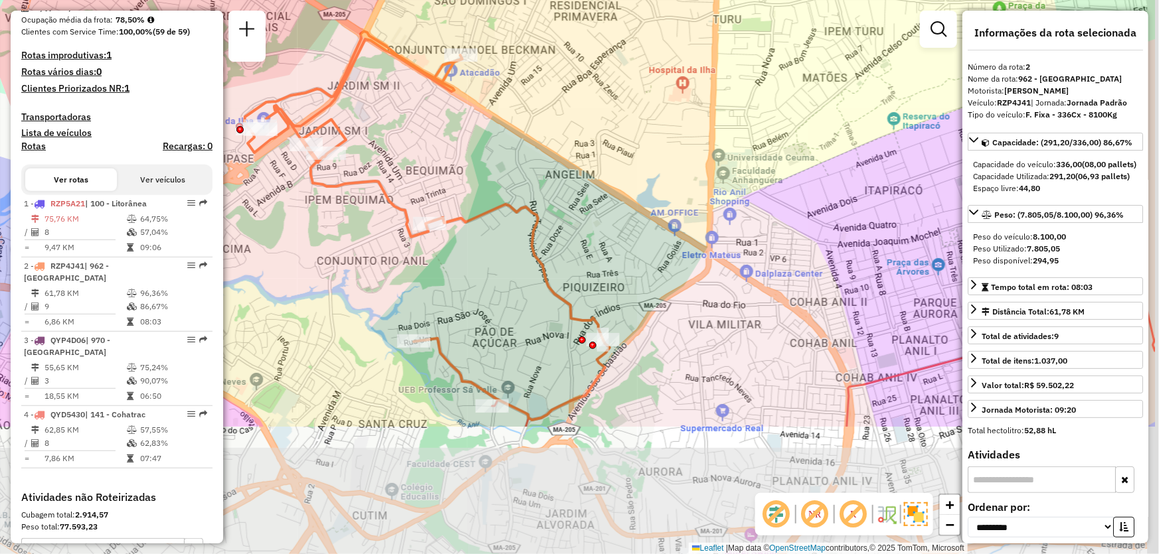
drag, startPoint x: 684, startPoint y: 278, endPoint x: 563, endPoint y: 94, distance: 220.1
click at [563, 94] on div "Janela de atendimento Grade de atendimento Capacidade Transportadoras Veículos …" at bounding box center [579, 277] width 1159 height 554
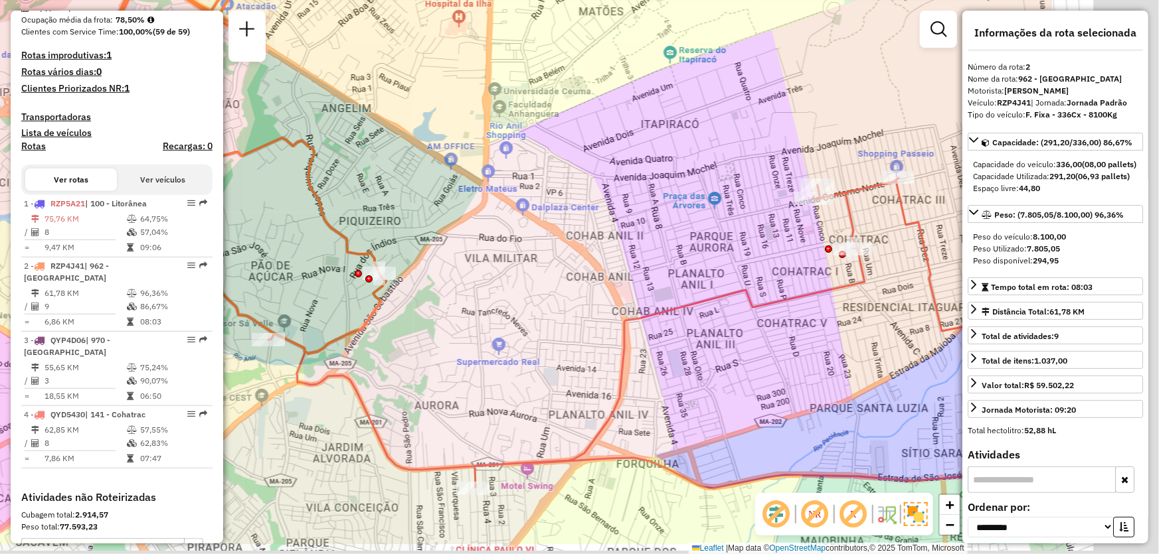
drag, startPoint x: 771, startPoint y: 444, endPoint x: 549, endPoint y: 379, distance: 232.0
click at [549, 379] on div "Janela de atendimento Grade de atendimento Capacidade Transportadoras Veículos …" at bounding box center [579, 277] width 1159 height 554
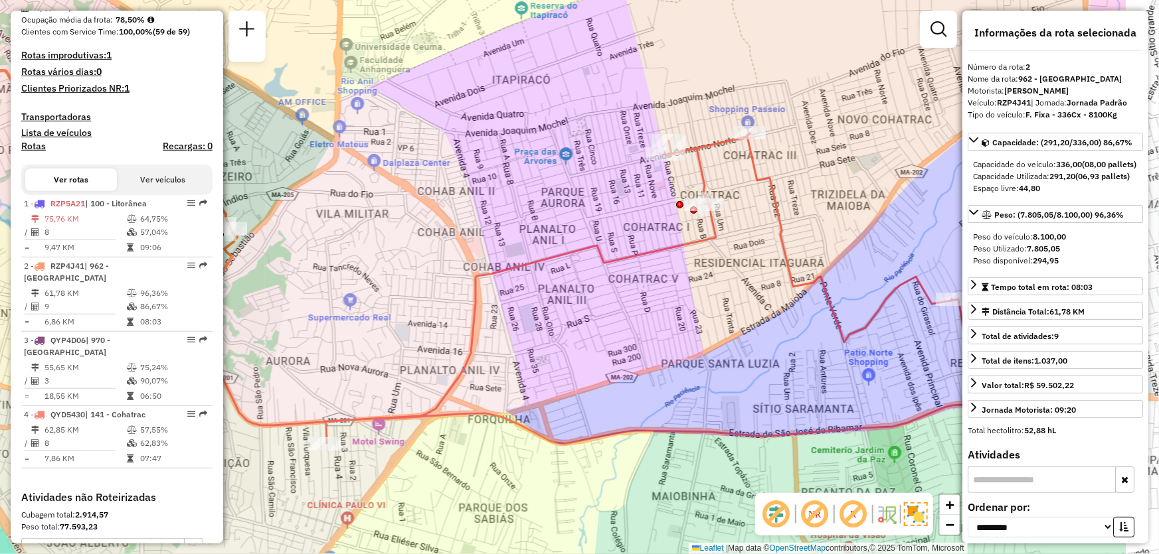
drag, startPoint x: 888, startPoint y: 393, endPoint x: 739, endPoint y: 349, distance: 155.3
click at [739, 349] on div "Janela de atendimento Grade de atendimento Capacidade Transportadoras Veículos …" at bounding box center [579, 277] width 1159 height 554
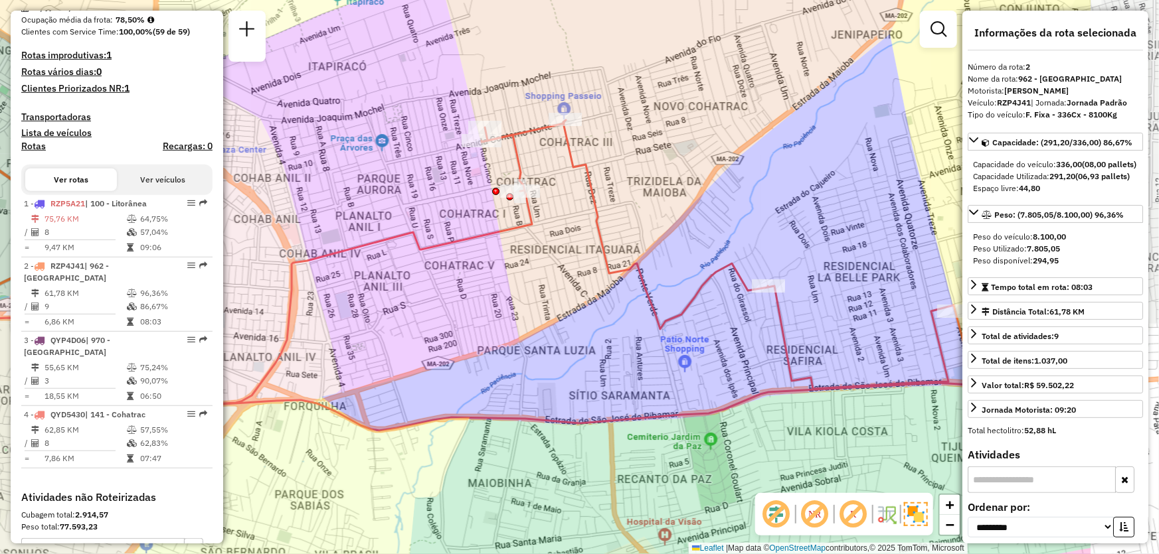
drag, startPoint x: 936, startPoint y: 379, endPoint x: 759, endPoint y: 365, distance: 177.8
click at [759, 365] on div "Janela de atendimento Grade de atendimento Capacidade Transportadoras Veículos …" at bounding box center [579, 277] width 1159 height 554
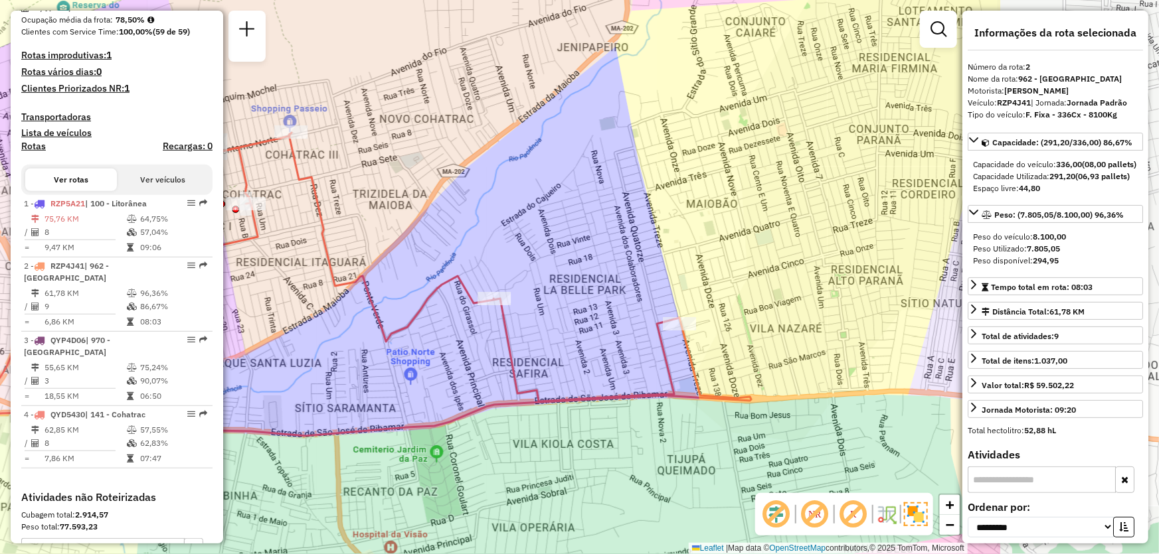
drag, startPoint x: 917, startPoint y: 325, endPoint x: 643, endPoint y: 338, distance: 274.5
click at [643, 338] on div "Janela de atendimento Grade de atendimento Capacidade Transportadoras Veículos …" at bounding box center [579, 277] width 1159 height 554
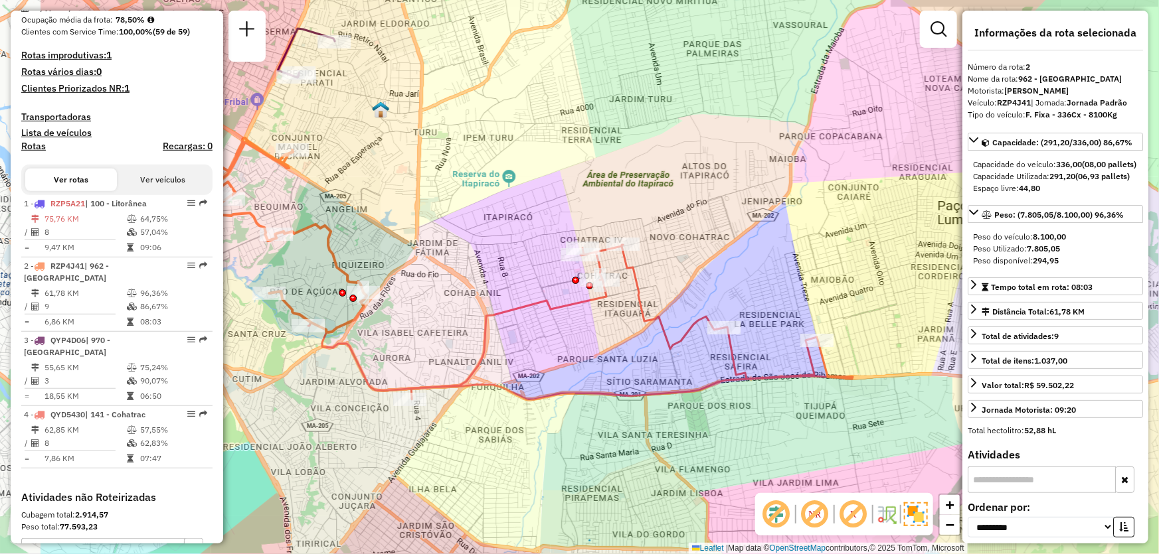
drag, startPoint x: 508, startPoint y: 223, endPoint x: 647, endPoint y: 236, distance: 139.4
click at [647, 236] on div "Janela de atendimento Grade de atendimento Capacidade Transportadoras Veículos …" at bounding box center [579, 277] width 1159 height 554
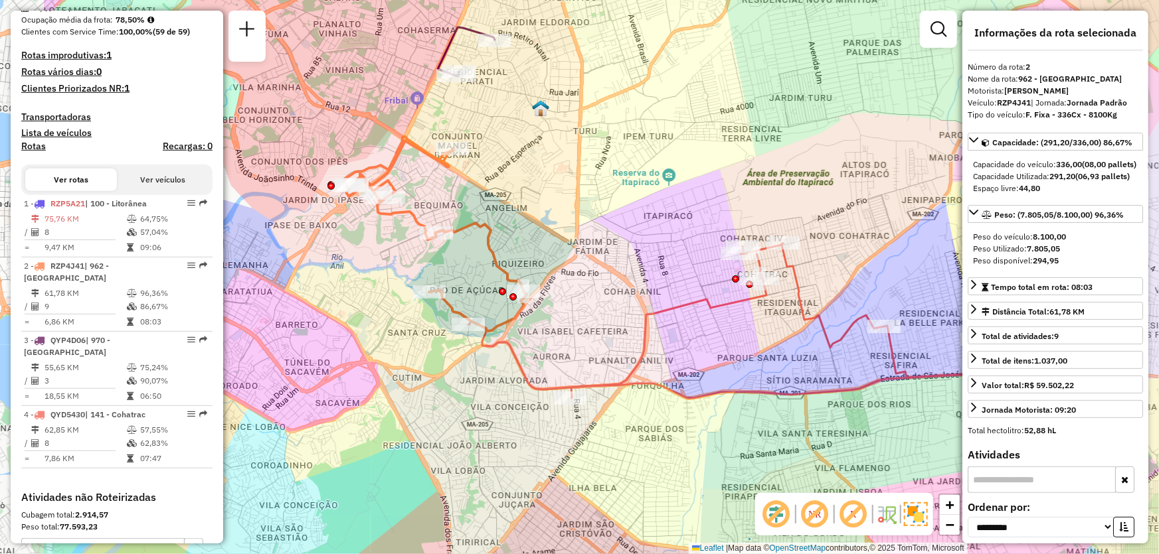
drag, startPoint x: 671, startPoint y: 232, endPoint x: 831, endPoint y: 230, distance: 160.0
click at [831, 230] on div "Janela de atendimento Grade de atendimento Capacidade Transportadoras Veículos …" at bounding box center [579, 277] width 1159 height 554
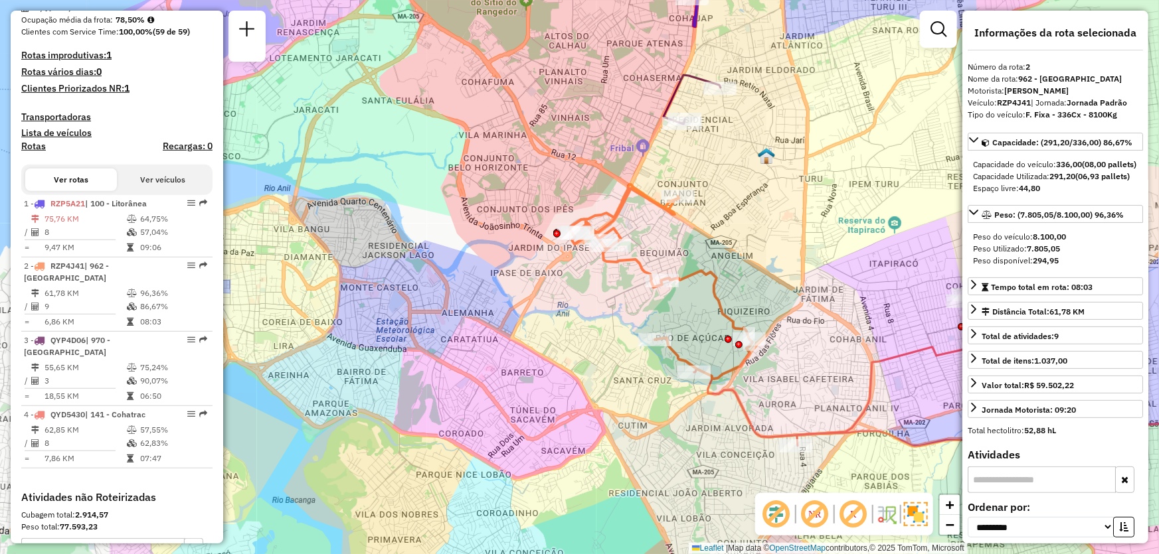
drag, startPoint x: 478, startPoint y: 248, endPoint x: 709, endPoint y: 297, distance: 235.6
click at [709, 297] on div "Janela de atendimento Grade de atendimento Capacidade Transportadoras Veículos …" at bounding box center [579, 277] width 1159 height 554
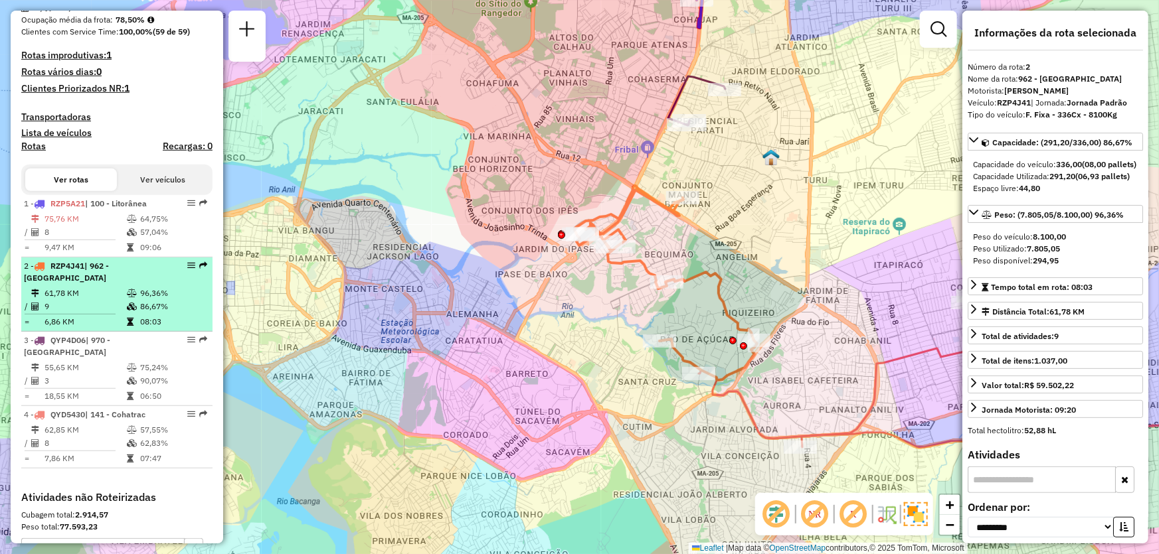
drag, startPoint x: 180, startPoint y: 279, endPoint x: 181, endPoint y: 272, distance: 7.4
click at [181, 272] on div "2 - RZP4J41 | 962 - Bequimão" at bounding box center [117, 272] width 186 height 24
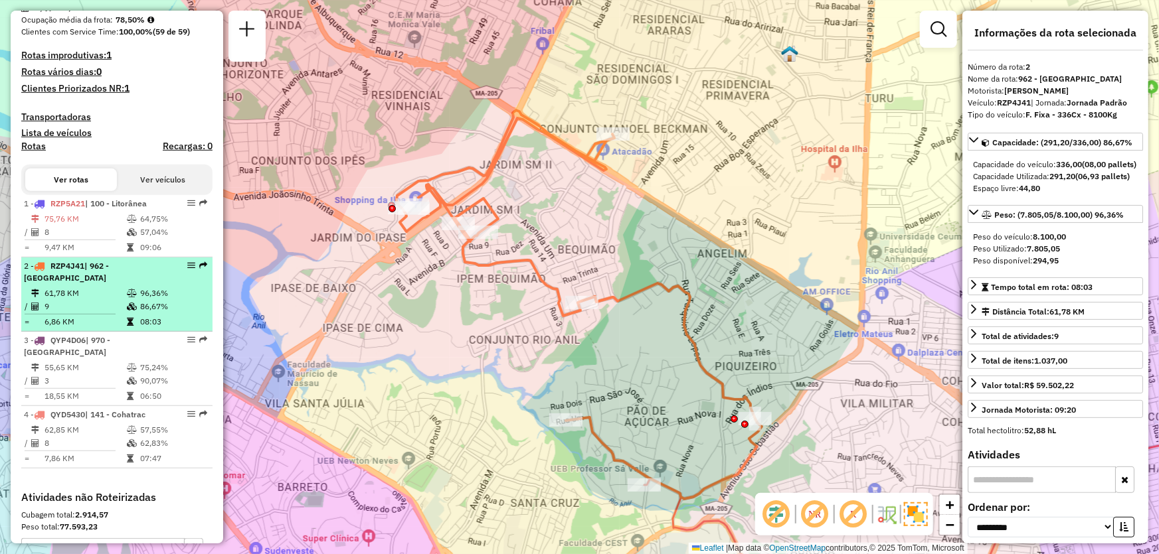
drag, startPoint x: 181, startPoint y: 274, endPoint x: 161, endPoint y: 280, distance: 21.4
click at [161, 280] on div "2 - RZP4J41 | 962 - Bequimão" at bounding box center [117, 272] width 186 height 24
click at [183, 270] on div at bounding box center [187, 266] width 40 height 8
click at [182, 270] on div at bounding box center [187, 266] width 40 height 8
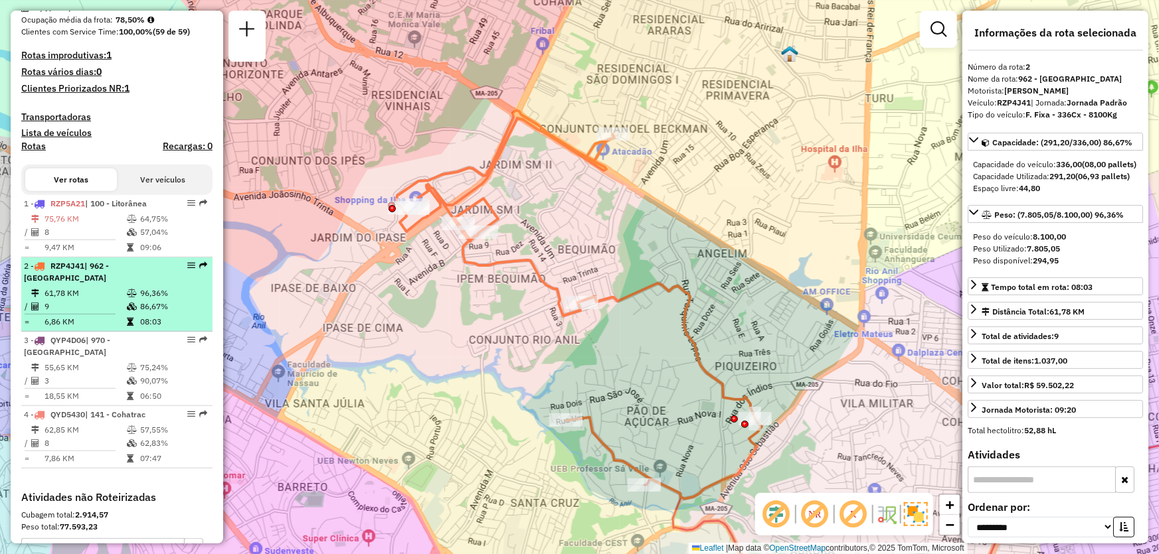
click at [187, 270] on em at bounding box center [191, 266] width 8 height 8
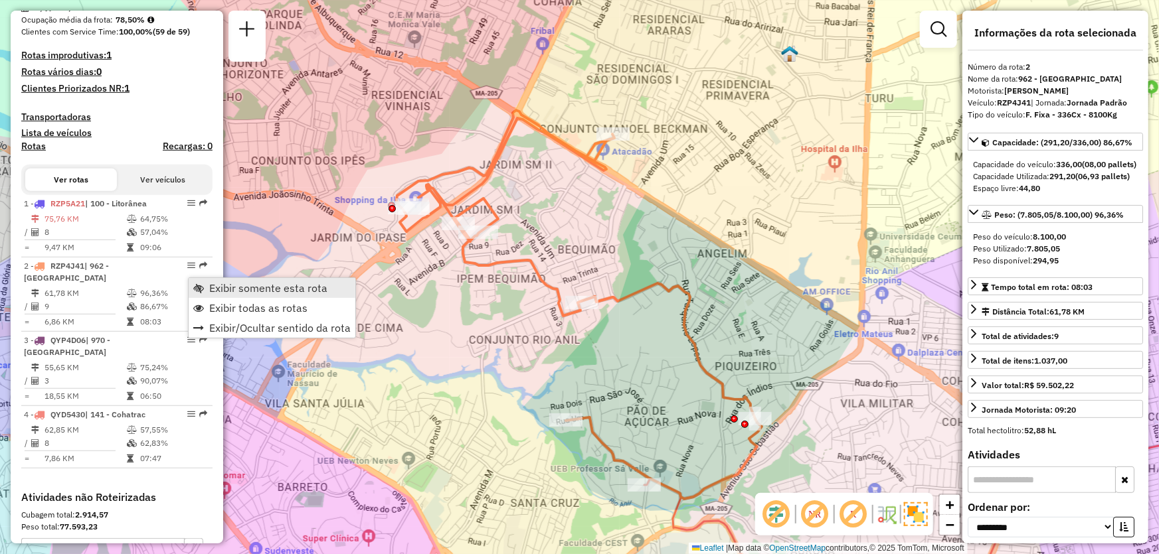
click at [252, 290] on span "Exibir somente esta rota" at bounding box center [268, 288] width 118 height 11
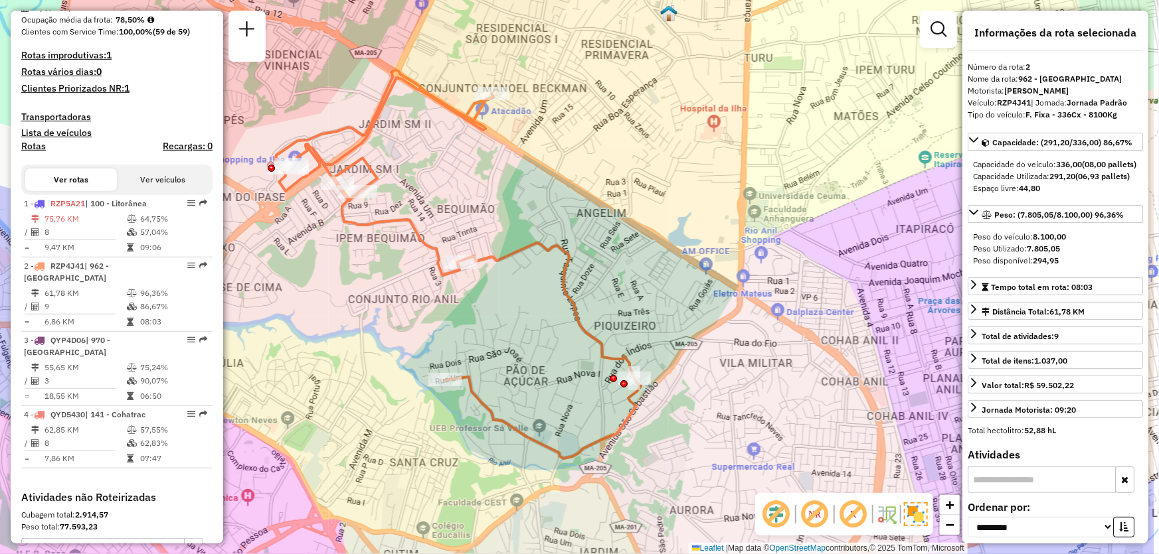
drag, startPoint x: 512, startPoint y: 318, endPoint x: 390, endPoint y: 278, distance: 128.7
click at [390, 278] on div "Janela de atendimento Grade de atendimento Capacidade Transportadoras Veículos …" at bounding box center [579, 277] width 1159 height 554
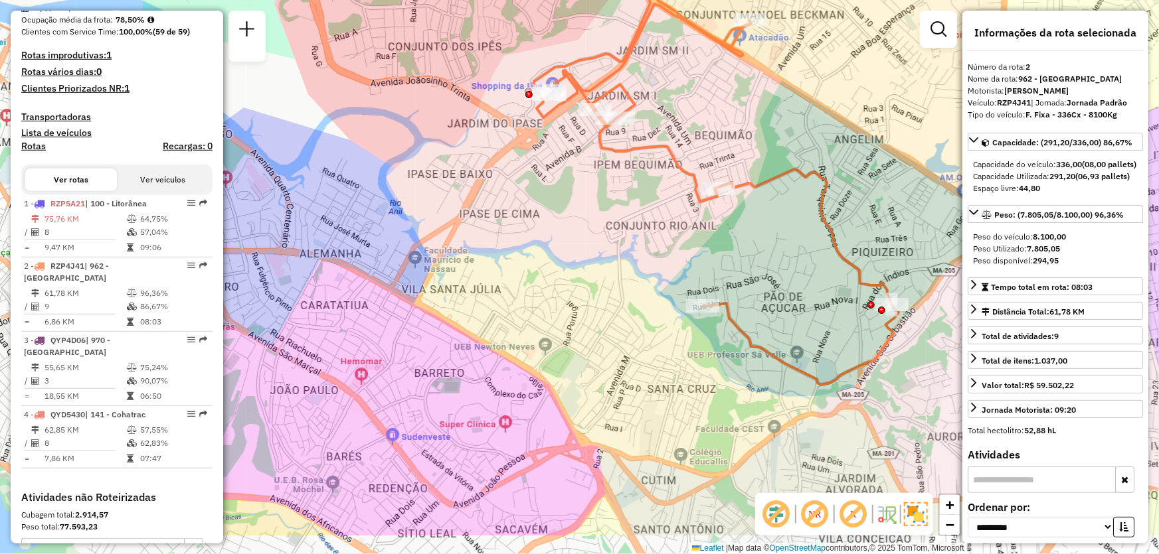
drag, startPoint x: 614, startPoint y: 470, endPoint x: 873, endPoint y: 396, distance: 269.3
click at [873, 396] on div "Janela de atendimento Grade de atendimento Capacidade Transportadoras Veículos …" at bounding box center [579, 277] width 1159 height 554
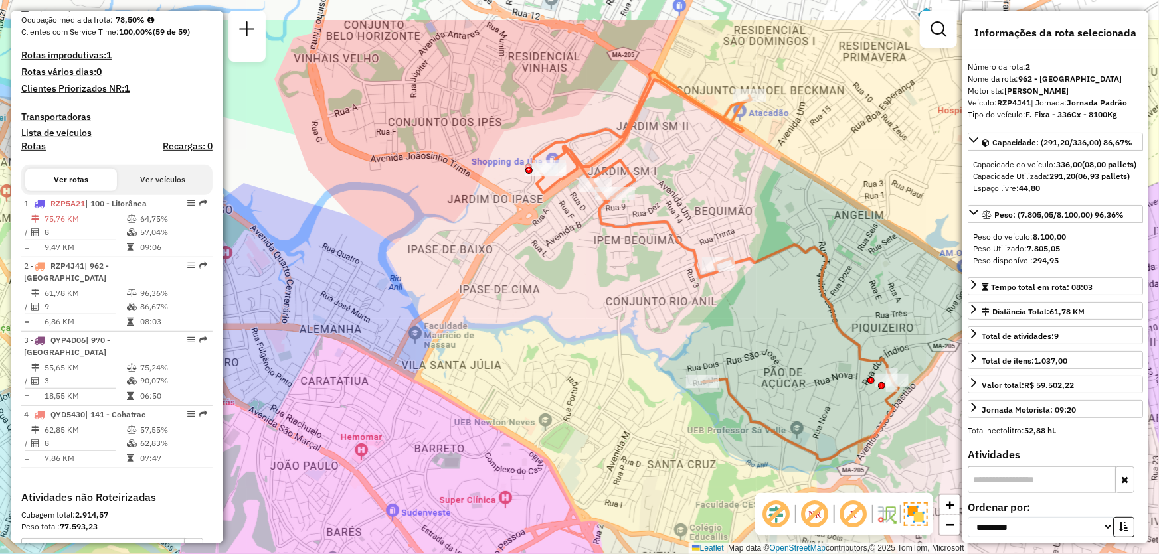
drag, startPoint x: 884, startPoint y: 220, endPoint x: 884, endPoint y: 296, distance: 75.7
click at [884, 296] on div "Janela de atendimento Grade de atendimento Capacidade Transportadoras Veículos …" at bounding box center [579, 277] width 1159 height 554
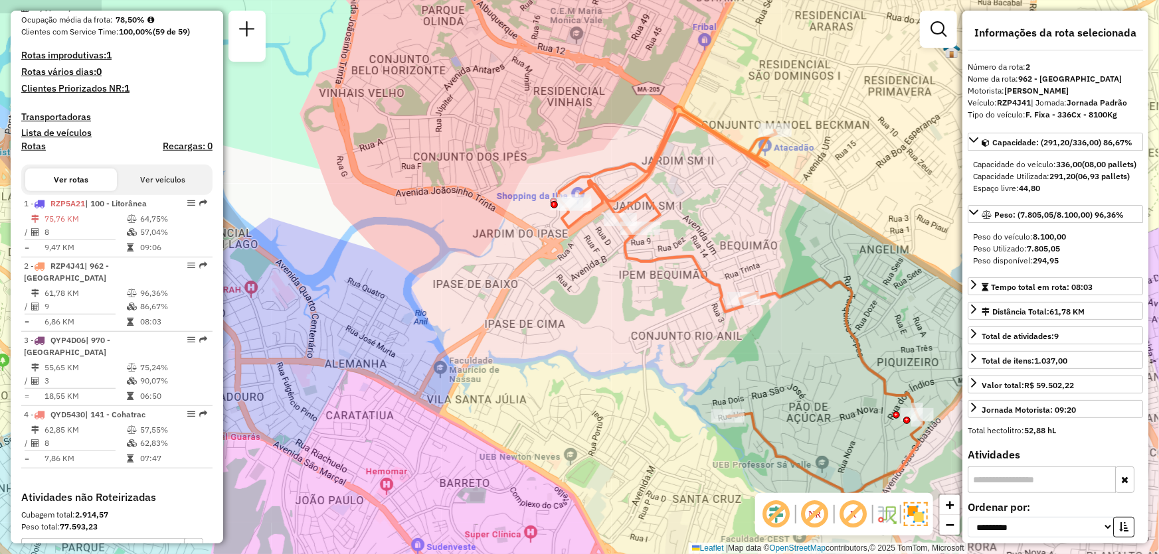
drag, startPoint x: 655, startPoint y: 212, endPoint x: 685, endPoint y: 252, distance: 49.4
click at [685, 252] on div "Janela de atendimento Grade de atendimento Capacidade Transportadoras Veículos …" at bounding box center [579, 277] width 1159 height 554
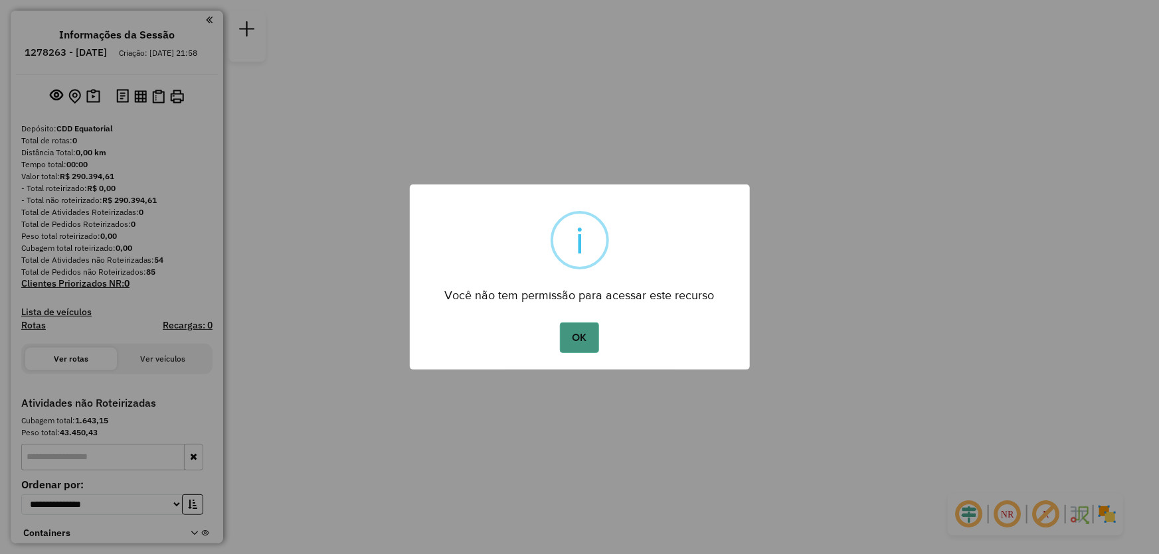
click at [560, 331] on button "OK" at bounding box center [579, 338] width 39 height 31
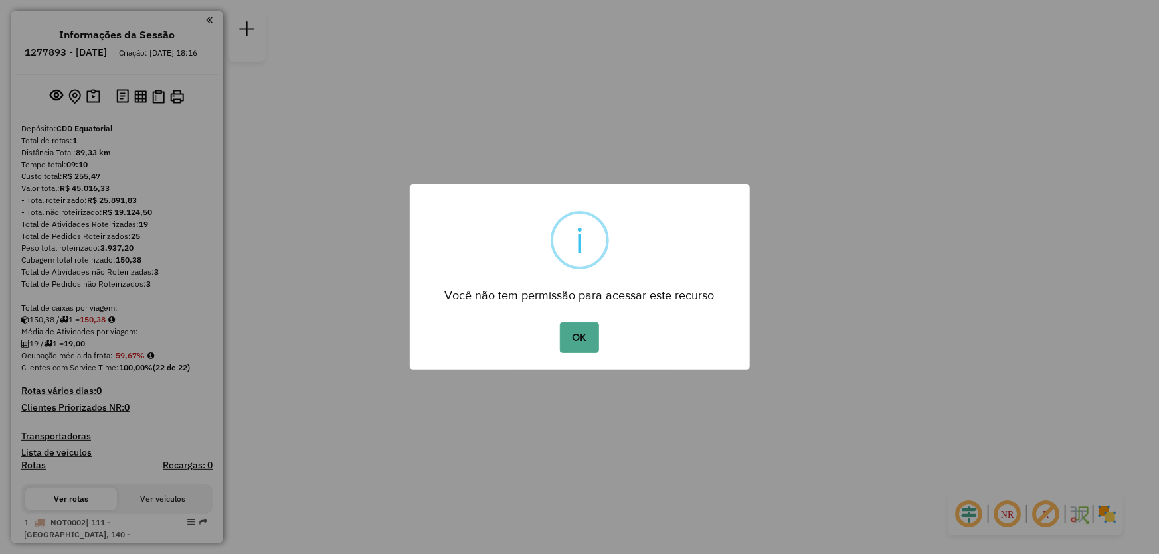
click at [654, 84] on div "× i Você não tem permissão para acessar este recurso OK No Cancel" at bounding box center [579, 277] width 1159 height 554
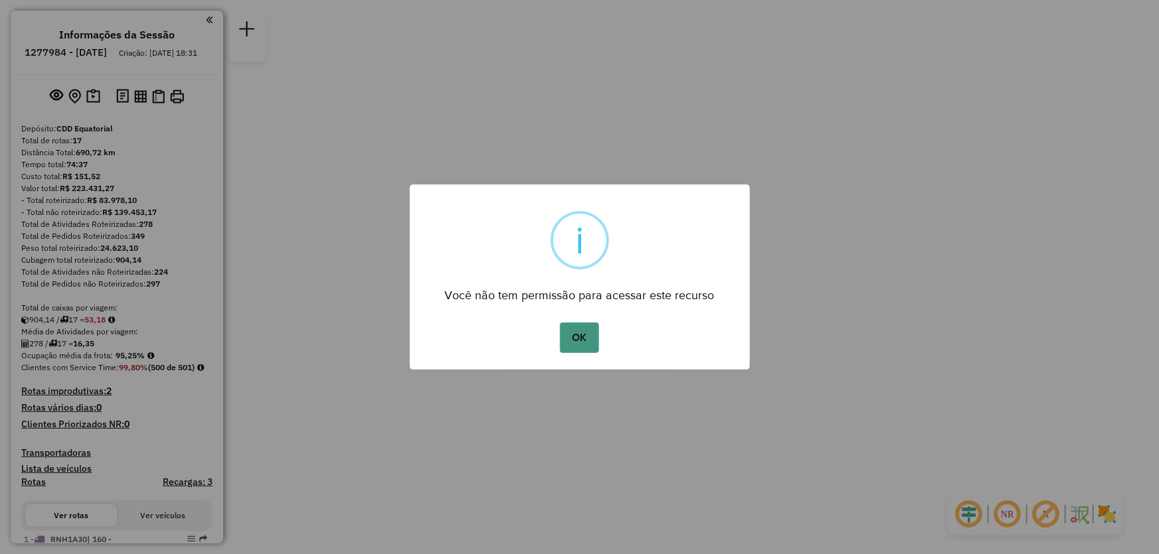
click at [574, 342] on button "OK" at bounding box center [579, 338] width 39 height 31
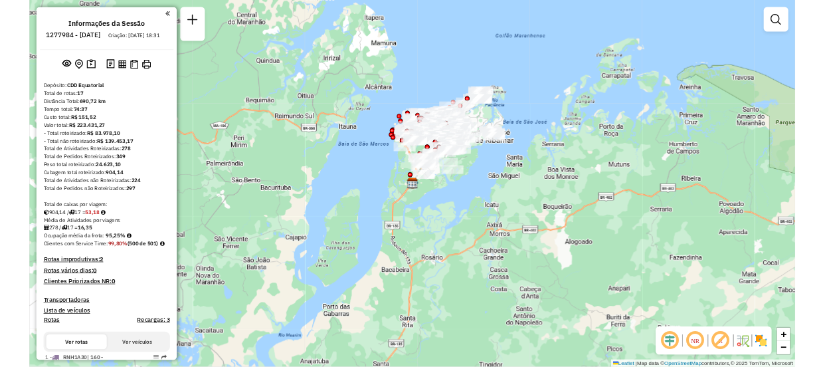
scroll to position [1495, 0]
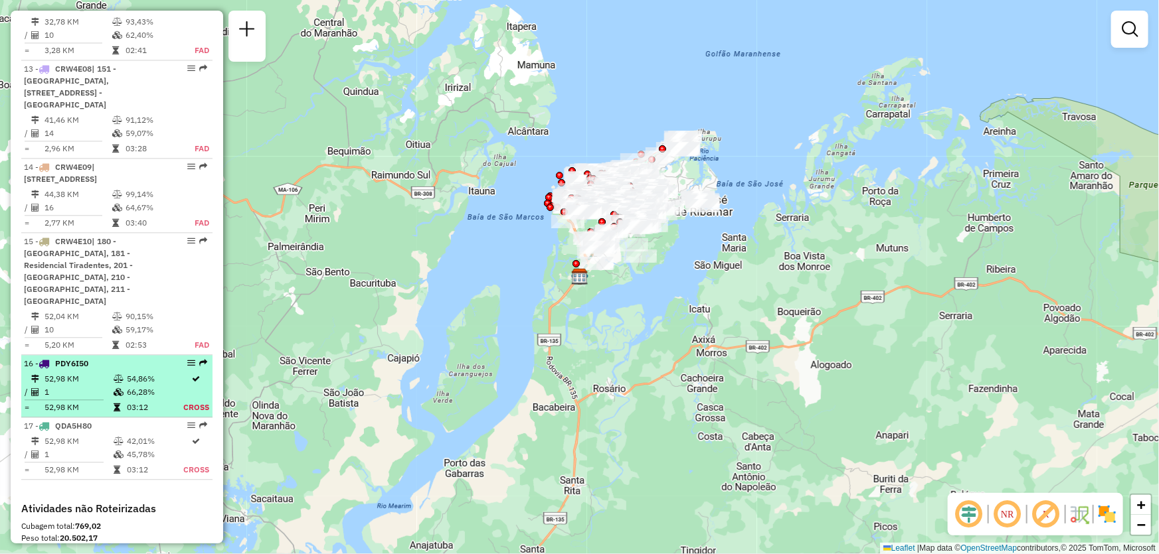
click at [148, 386] on td "66,28%" at bounding box center [154, 392] width 56 height 13
select select "**********"
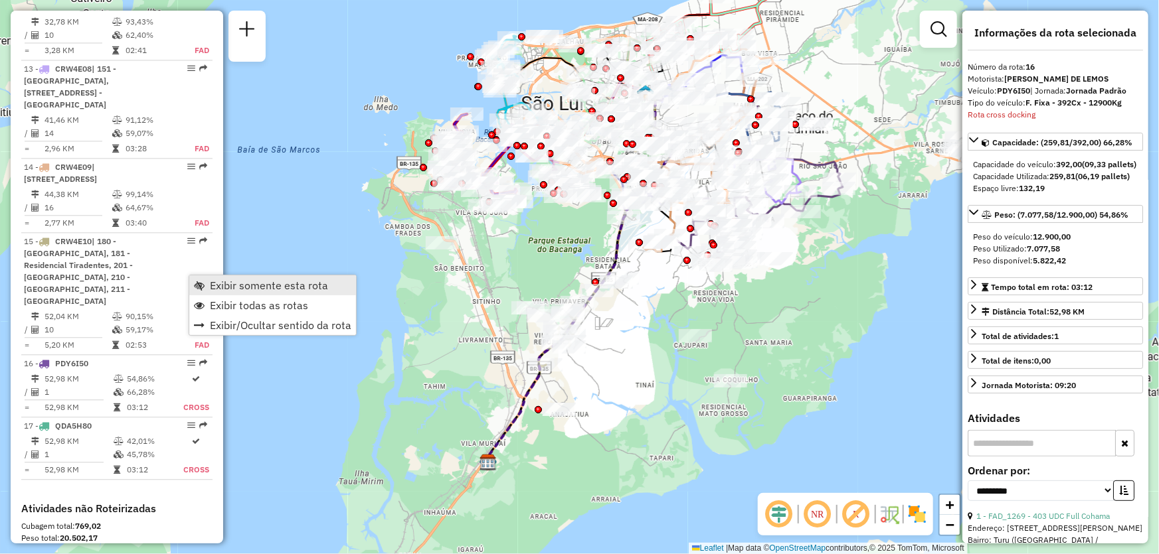
click at [240, 283] on span "Exibir somente esta rota" at bounding box center [269, 285] width 118 height 11
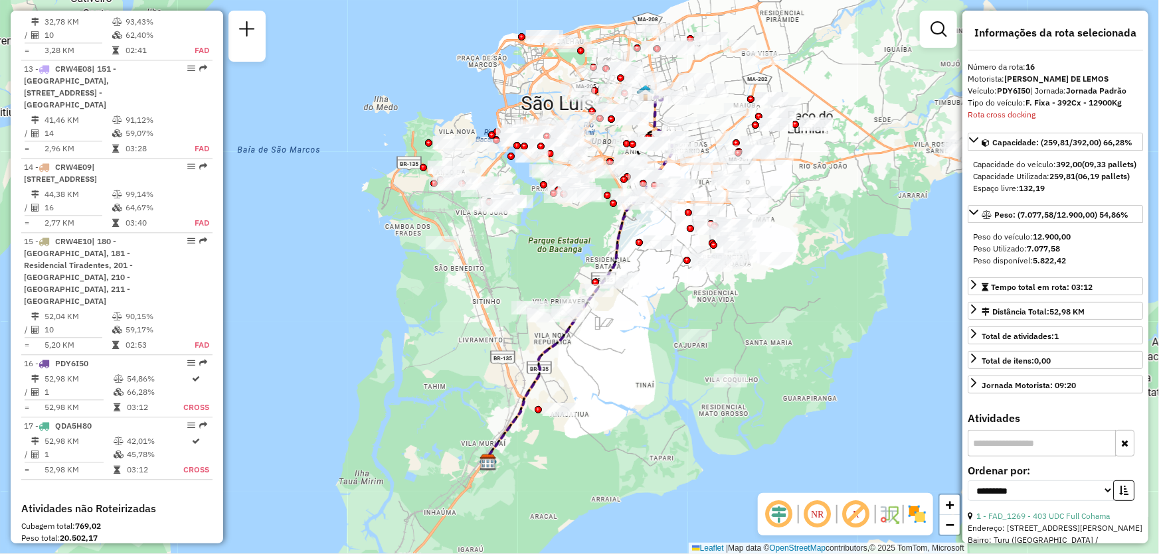
click at [825, 519] on em at bounding box center [818, 515] width 32 height 32
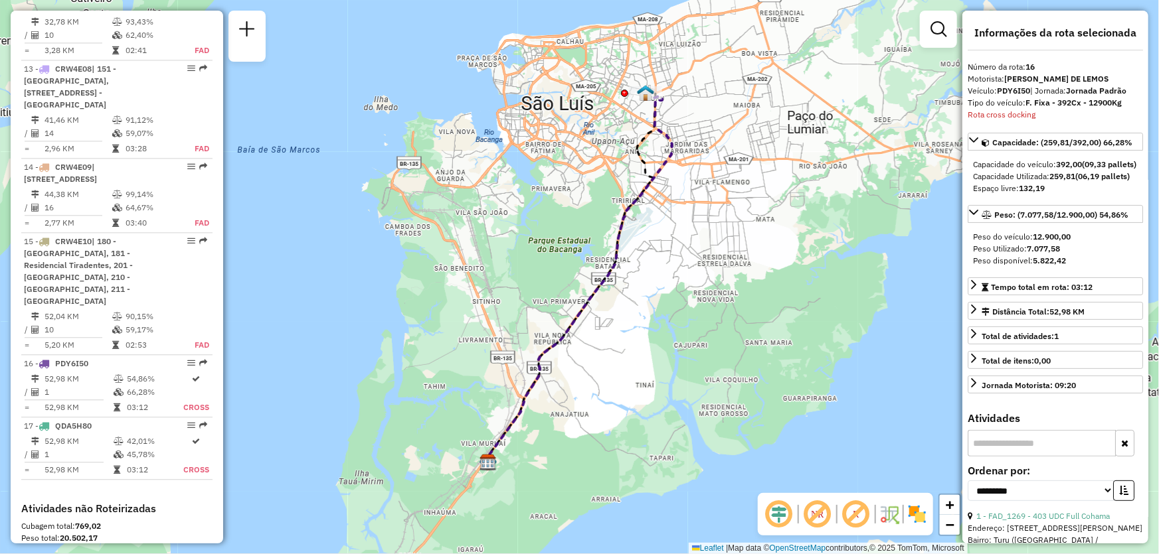
click at [796, 518] on img at bounding box center [798, 514] width 7 height 21
click at [781, 513] on em at bounding box center [779, 515] width 32 height 32
click at [924, 521] on img at bounding box center [916, 514] width 21 height 21
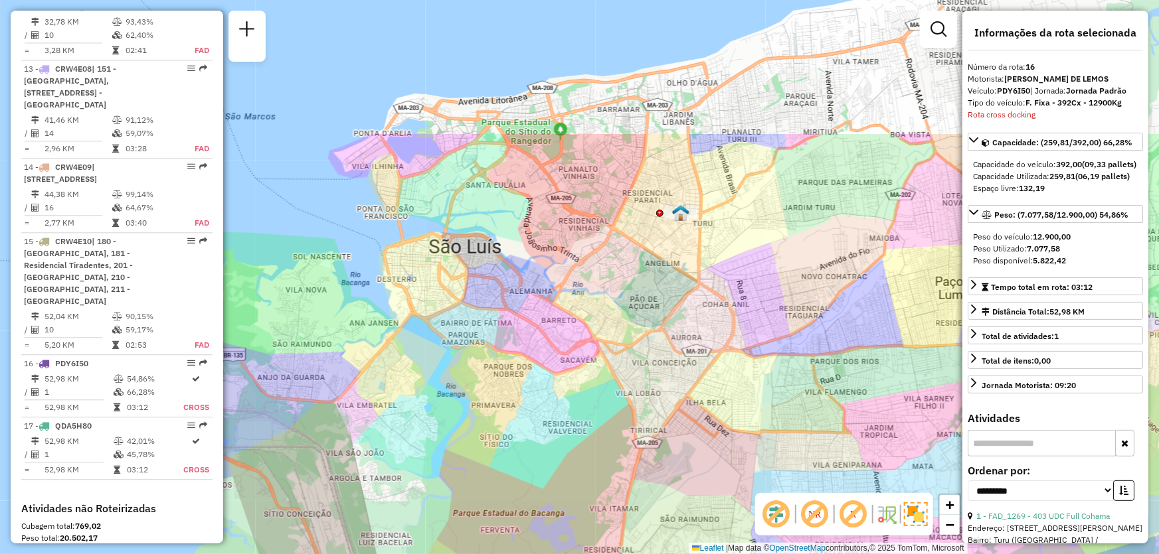
drag, startPoint x: 585, startPoint y: 115, endPoint x: 679, endPoint y: 304, distance: 211.1
click at [679, 304] on div "Janela de atendimento Grade de atendimento Capacidade Transportadoras Veículos …" at bounding box center [579, 277] width 1159 height 554
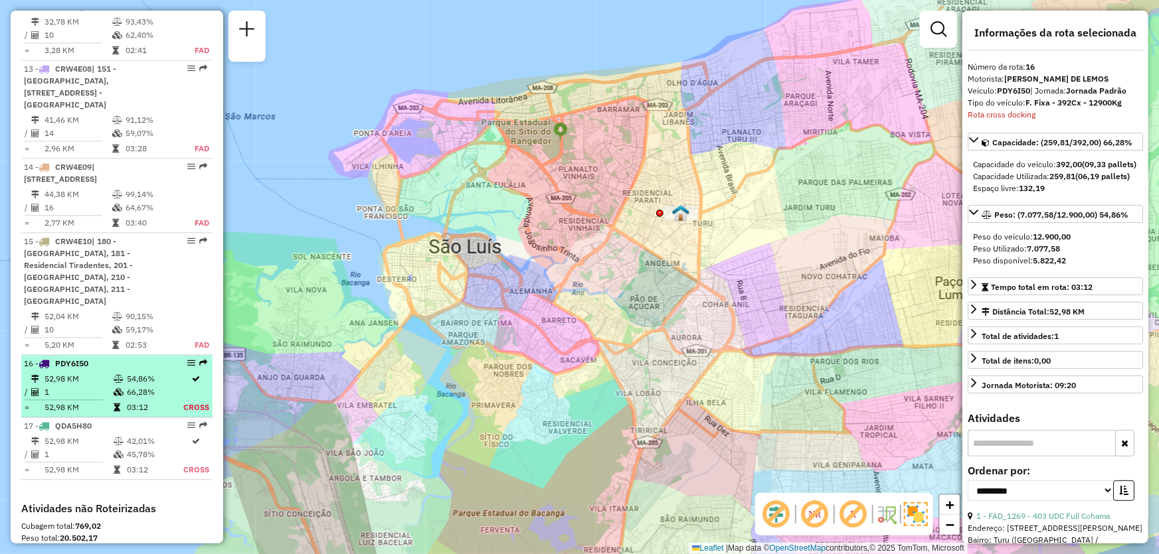
drag, startPoint x: 193, startPoint y: 276, endPoint x: 183, endPoint y: 276, distance: 10.0
click at [187, 359] on em at bounding box center [191, 363] width 8 height 8
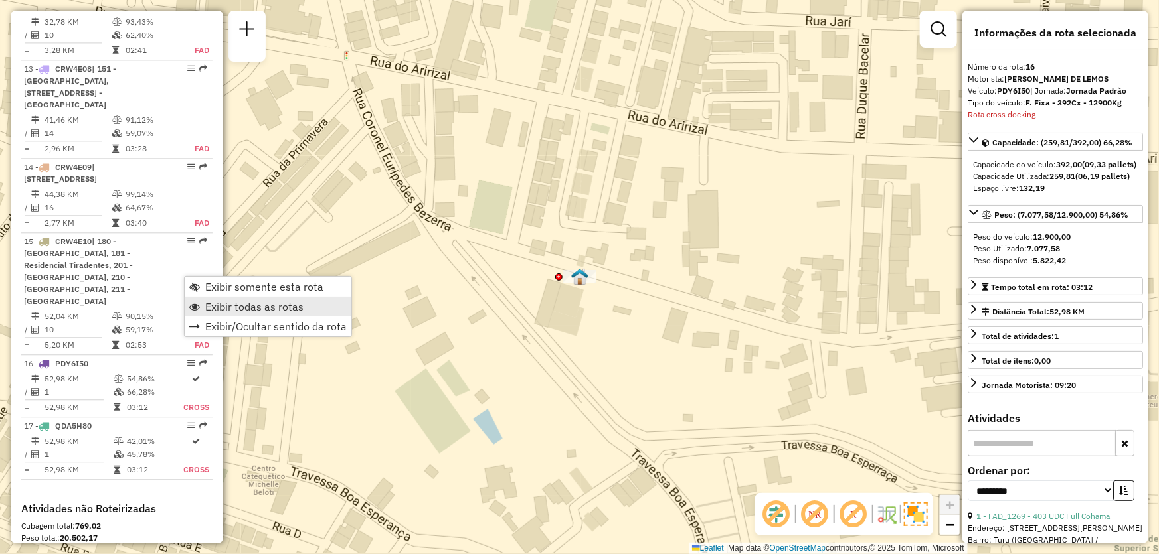
click at [228, 304] on span "Exibir todas as rotas" at bounding box center [254, 306] width 98 height 11
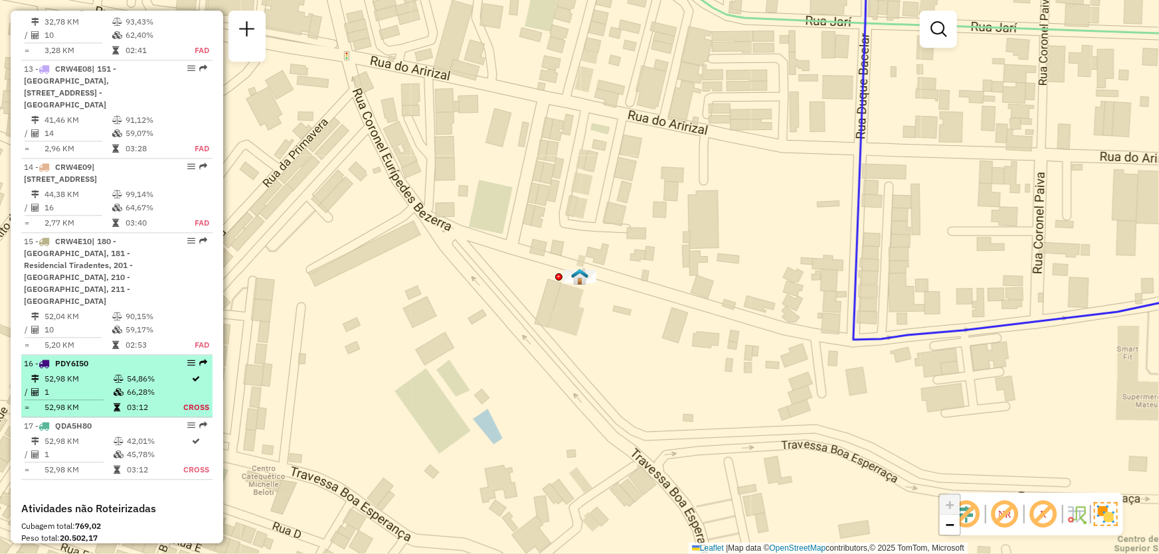
select select "**********"
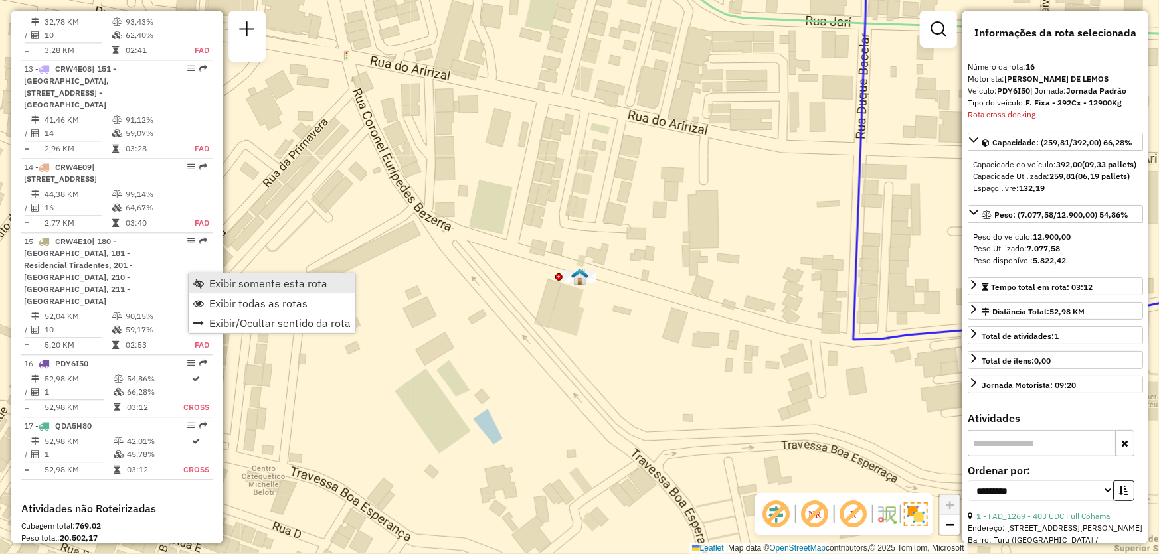
click at [257, 285] on span "Exibir somente esta rota" at bounding box center [268, 283] width 118 height 11
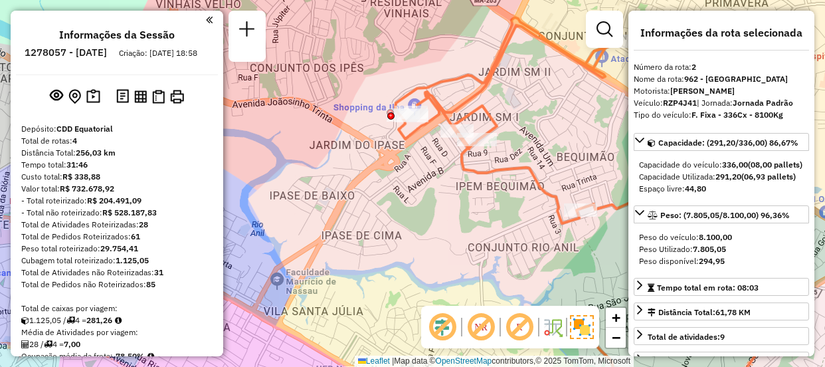
select select "**********"
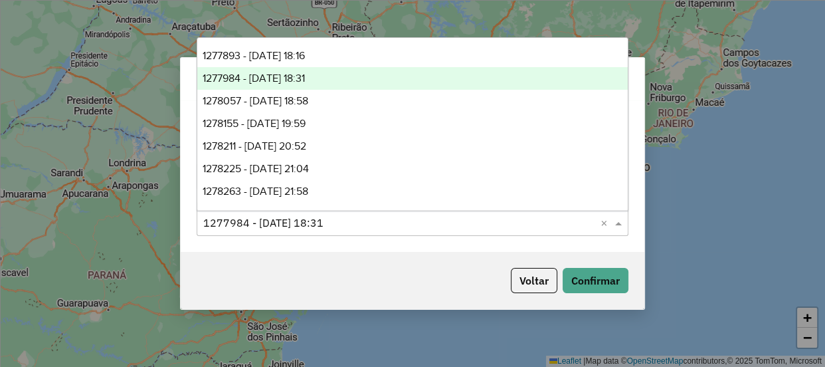
click at [365, 224] on input "text" at bounding box center [399, 223] width 392 height 16
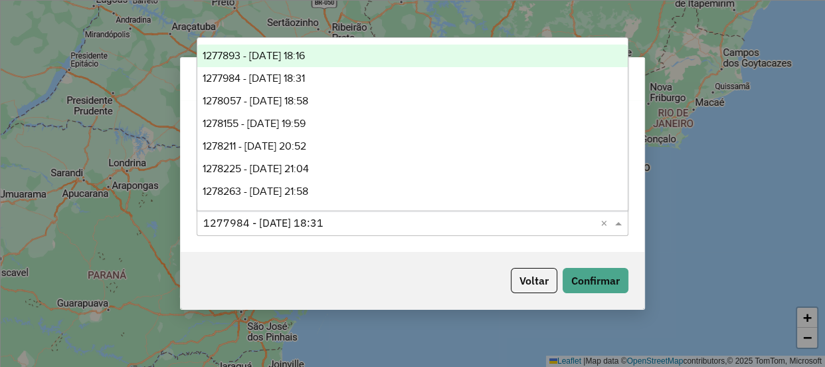
click at [305, 54] on span "1277893 - [DATE] 18:16" at bounding box center [254, 55] width 102 height 11
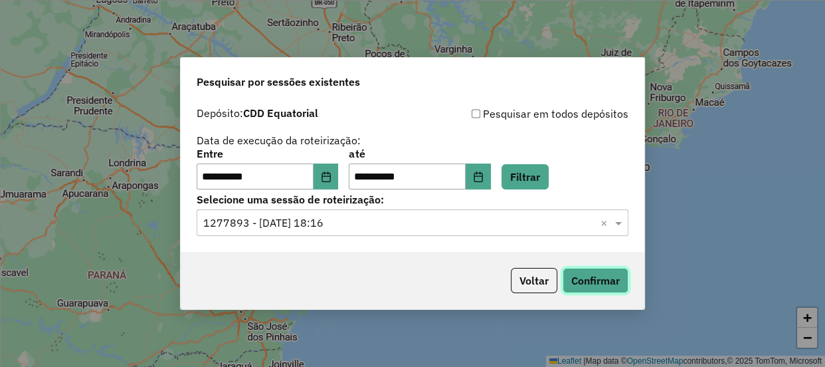
click at [592, 278] on button "Confirmar" at bounding box center [595, 280] width 66 height 25
click at [375, 237] on div "**********" at bounding box center [413, 176] width 464 height 152
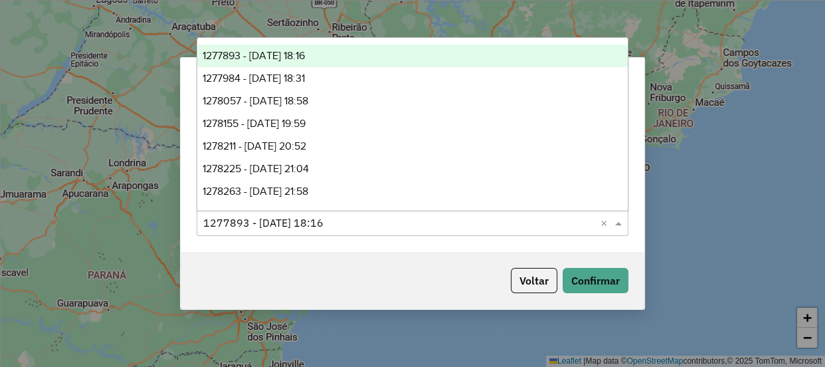
click at [373, 224] on input "text" at bounding box center [399, 223] width 392 height 16
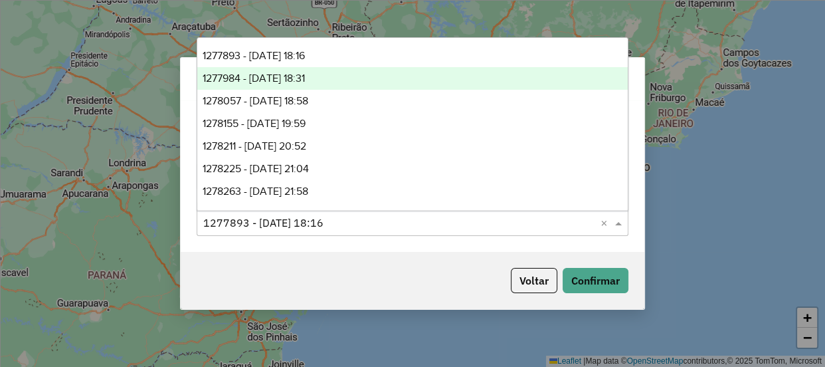
click at [291, 72] on span "1277984 - [DATE] 18:31" at bounding box center [254, 77] width 102 height 11
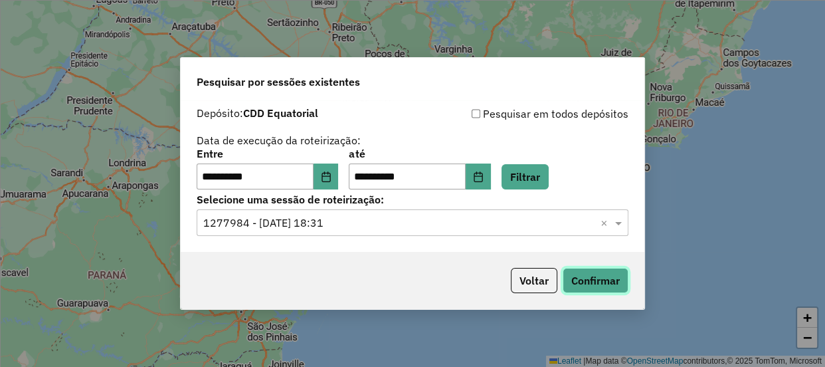
click at [602, 274] on button "Confirmar" at bounding box center [595, 280] width 66 height 25
click at [412, 217] on input "text" at bounding box center [399, 223] width 392 height 16
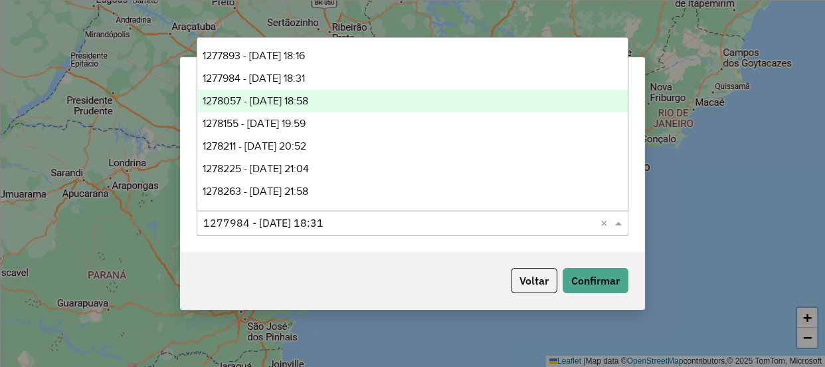
click at [301, 104] on span "1278057 - [DATE] 18:58" at bounding box center [256, 100] width 106 height 11
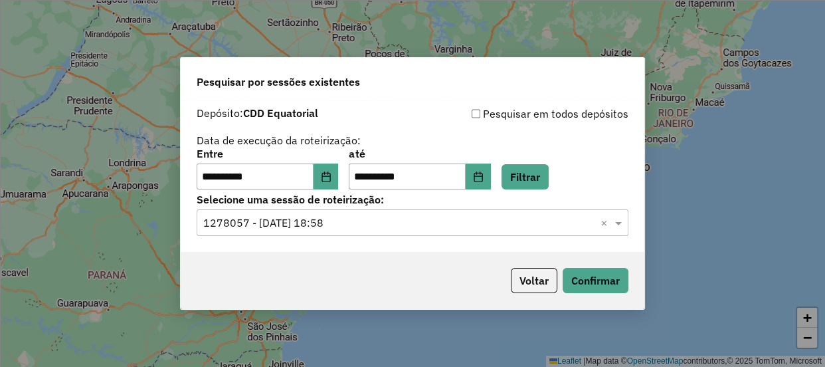
click at [585, 266] on div "Voltar Confirmar" at bounding box center [413, 280] width 464 height 57
click at [591, 280] on button "Confirmar" at bounding box center [595, 280] width 66 height 25
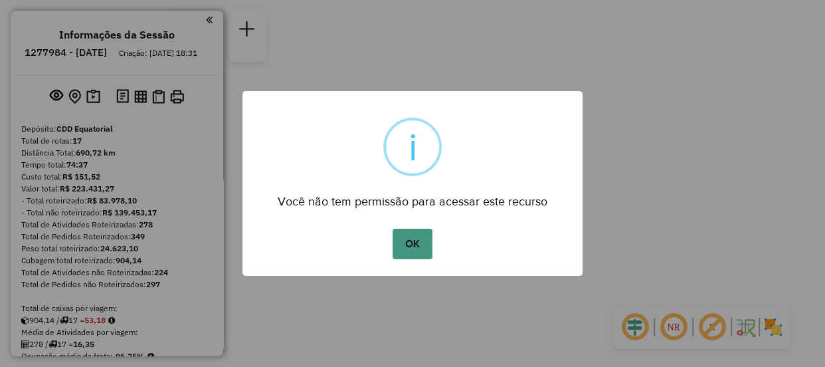
click at [422, 254] on button "OK" at bounding box center [411, 243] width 39 height 31
